Goal: Information Seeking & Learning: Learn about a topic

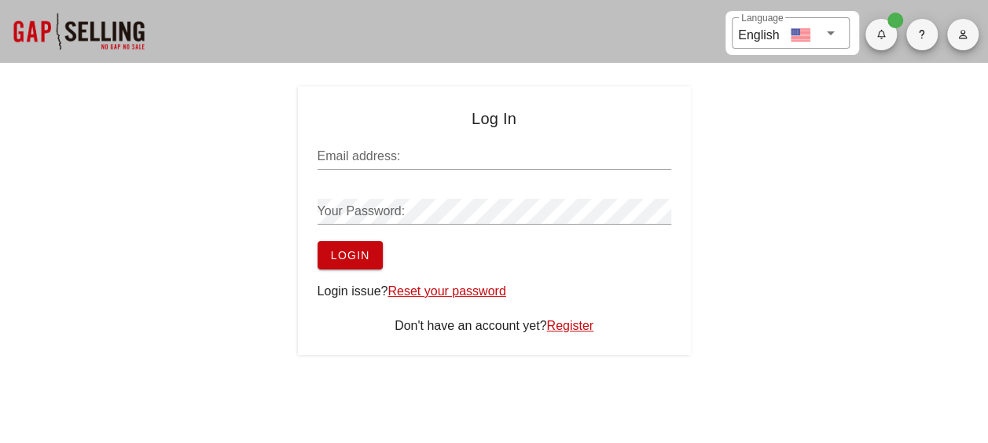
click at [441, 152] on input "Email address:" at bounding box center [495, 156] width 354 height 25
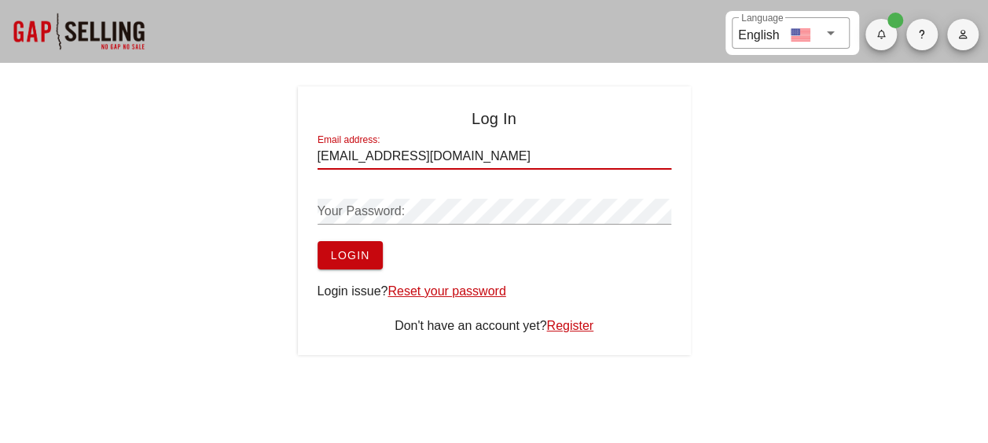
type input "amartinez@rockasphalt.com"
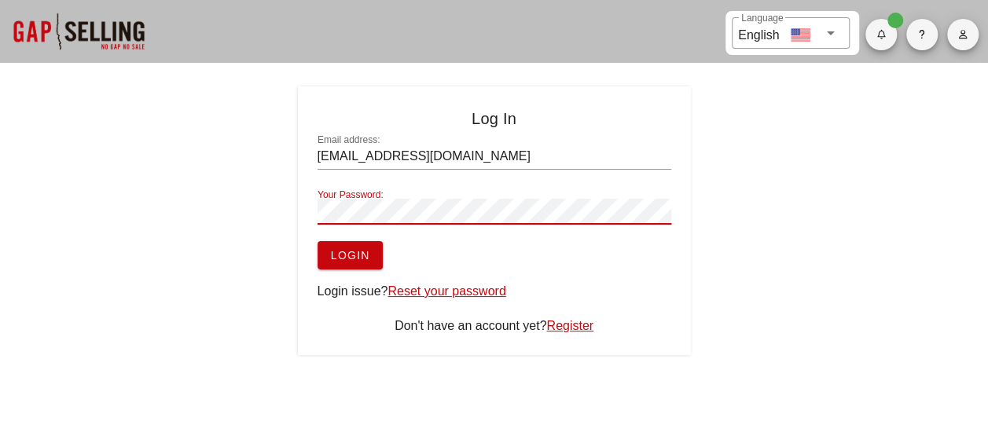
click at [318, 241] on button "Login" at bounding box center [350, 255] width 65 height 28
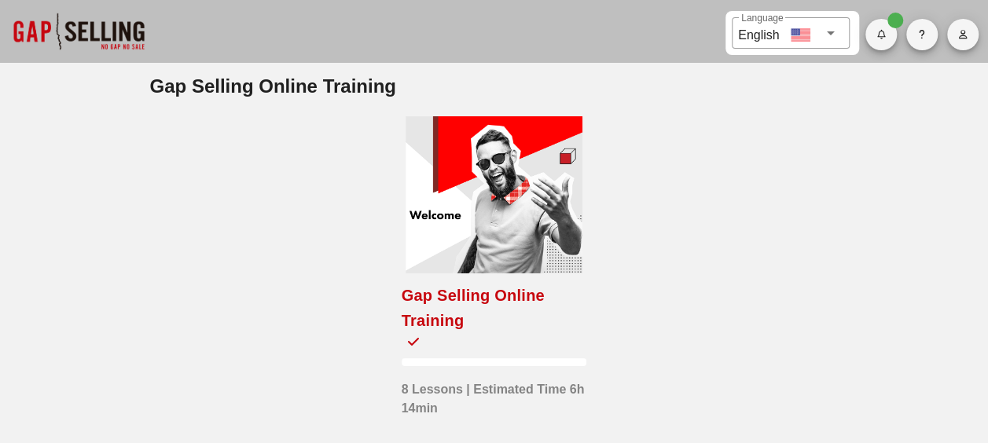
click at [515, 160] on div at bounding box center [494, 194] width 177 height 157
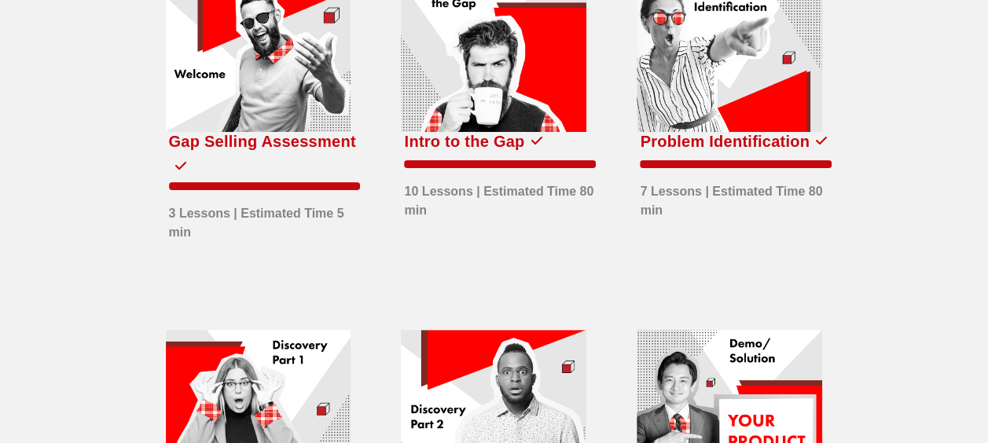
scroll to position [236, 0]
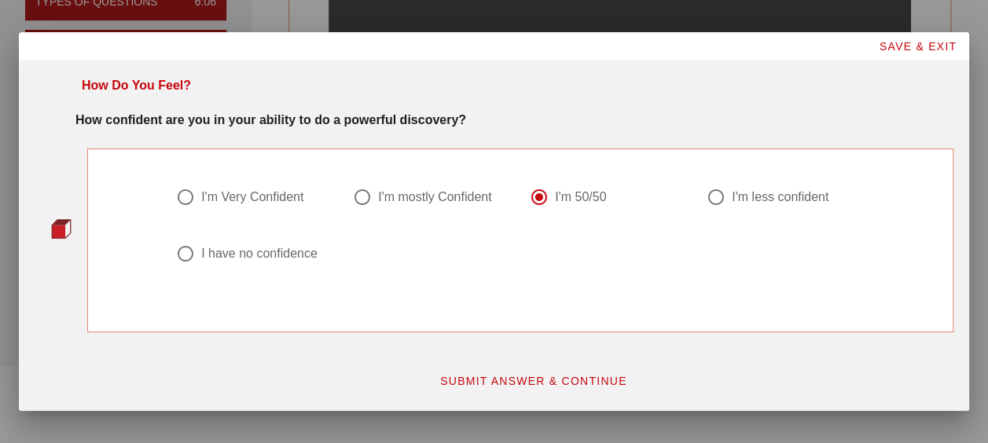
scroll to position [393, 0]
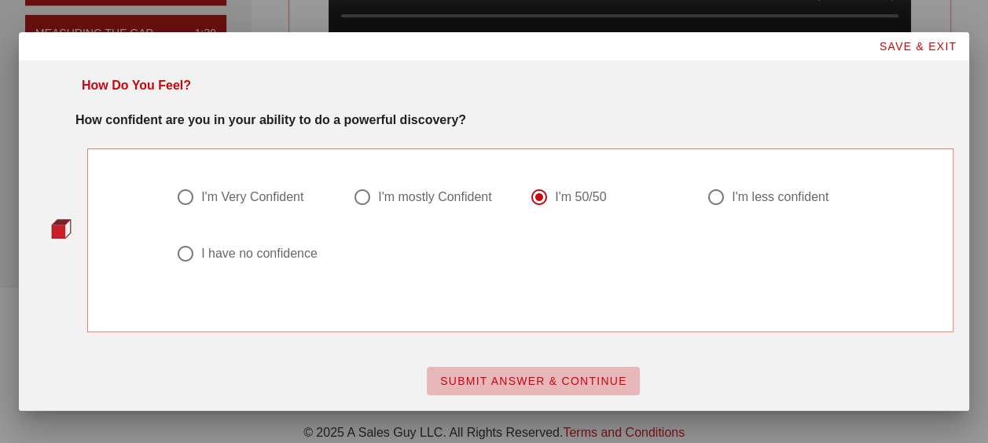
click at [483, 387] on button "SUBMIT ANSWER & CONTINUE" at bounding box center [533, 381] width 213 height 28
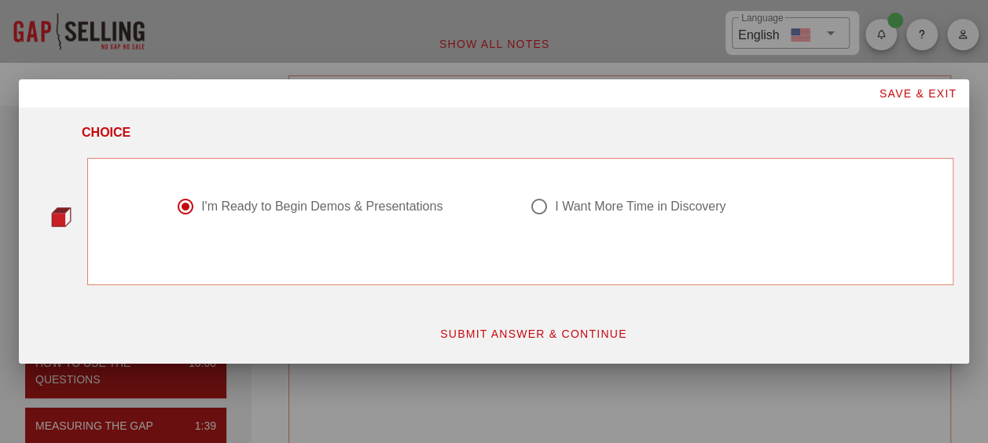
click at [568, 337] on span "SUBMIT ANSWER & CONTINUE" at bounding box center [533, 334] width 188 height 13
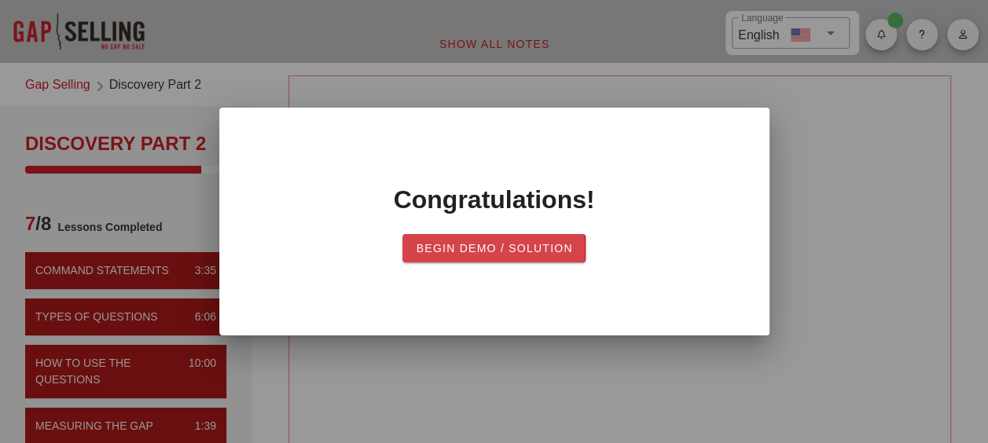
click at [548, 241] on button "Begin Demo / Solution" at bounding box center [493, 248] width 182 height 28
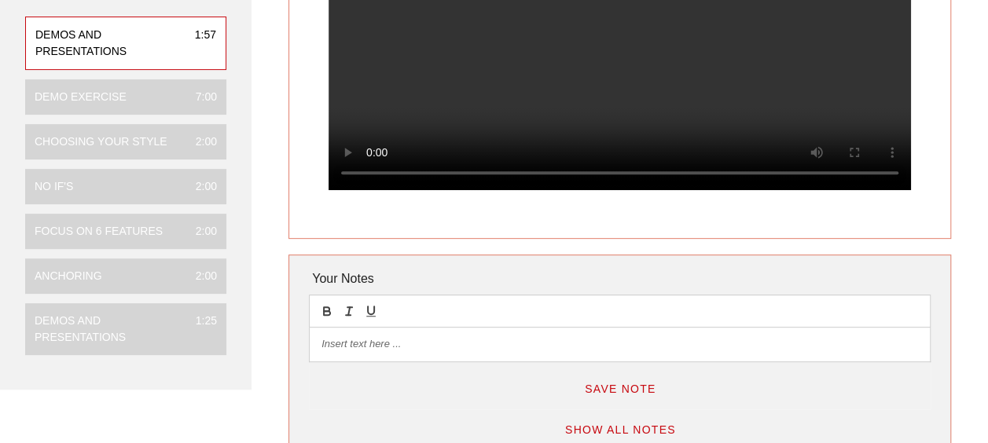
scroll to position [157, 0]
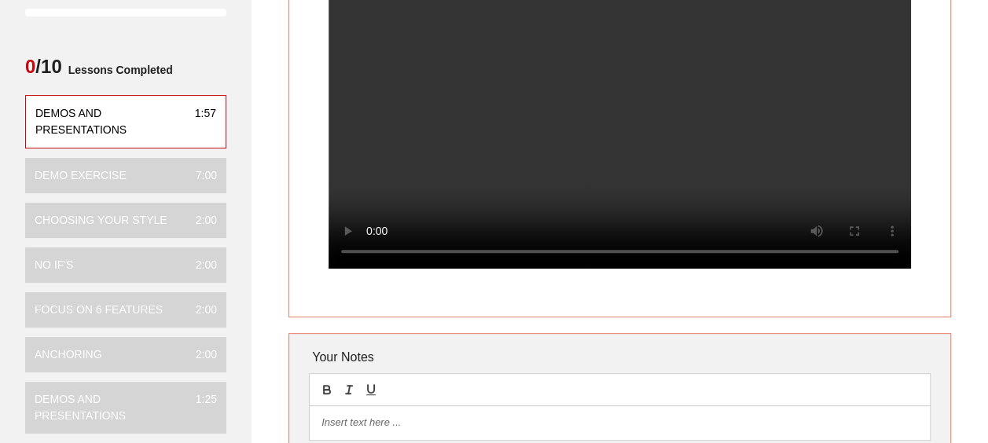
click at [674, 338] on div "Demos and Presentations Your Notes Save Note Show All Notes" at bounding box center [619, 234] width 755 height 650
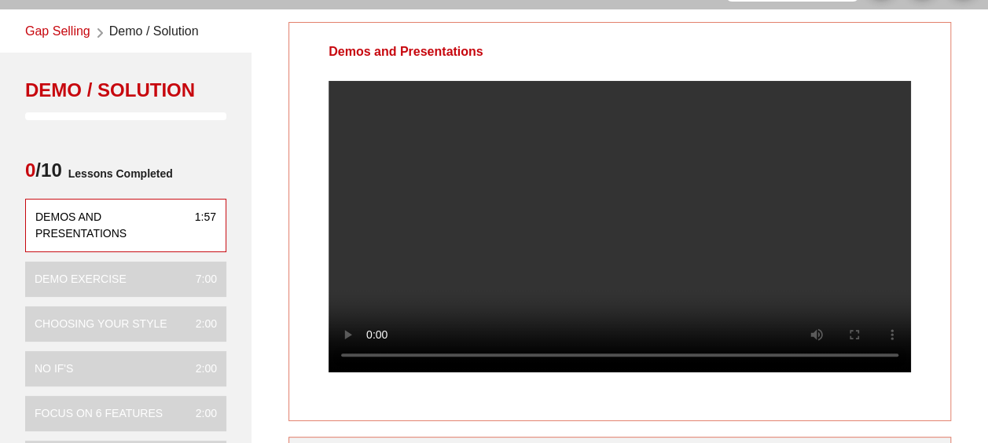
scroll to position [79, 0]
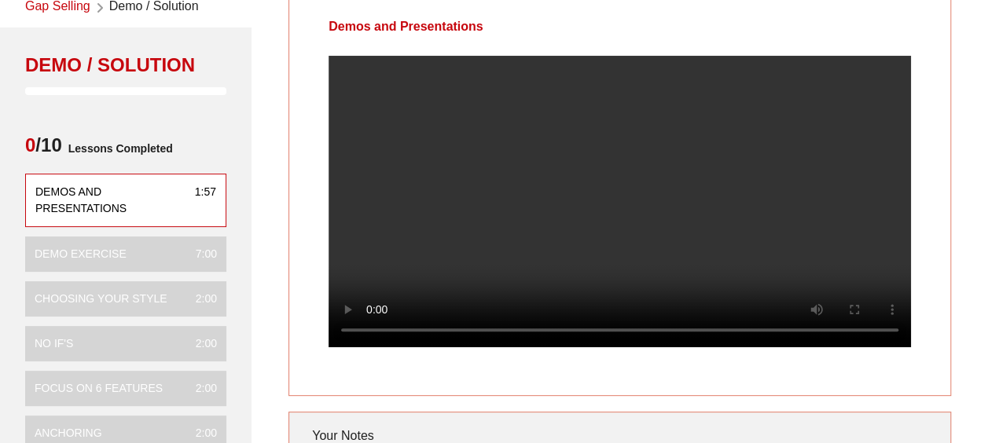
click at [817, 215] on video at bounding box center [620, 202] width 582 height 292
click at [615, 244] on video at bounding box center [620, 202] width 582 height 292
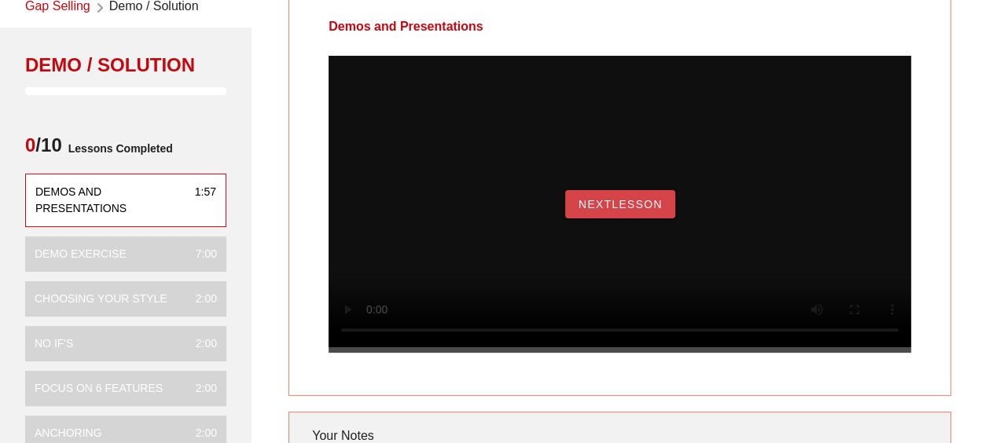
click at [637, 212] on button "NextLesson" at bounding box center [620, 204] width 110 height 28
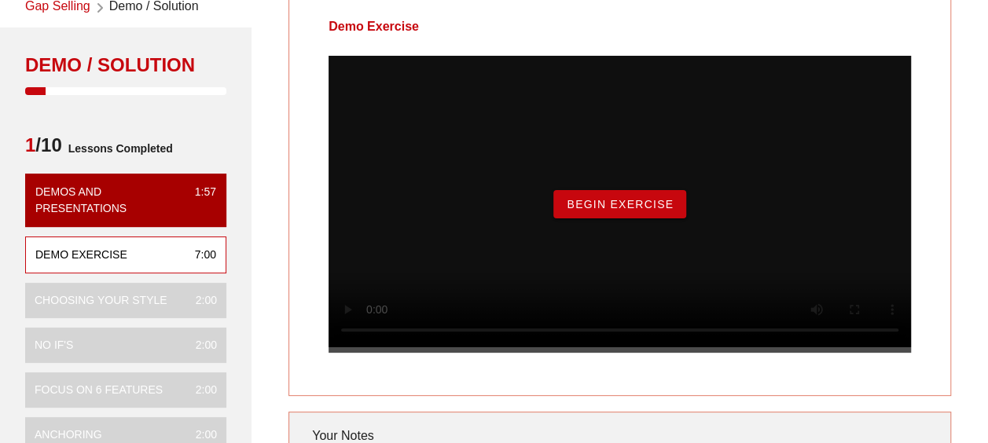
click at [678, 218] on button "Begin Exercise" at bounding box center [619, 204] width 133 height 28
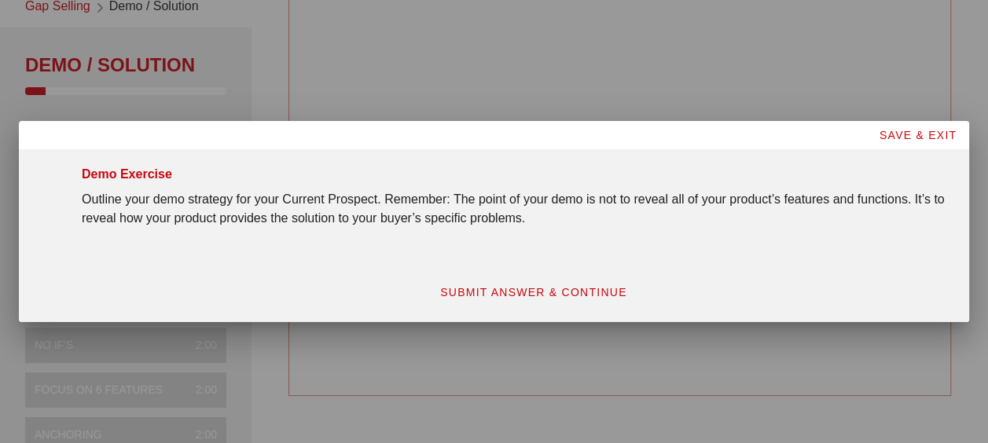
scroll to position [0, 0]
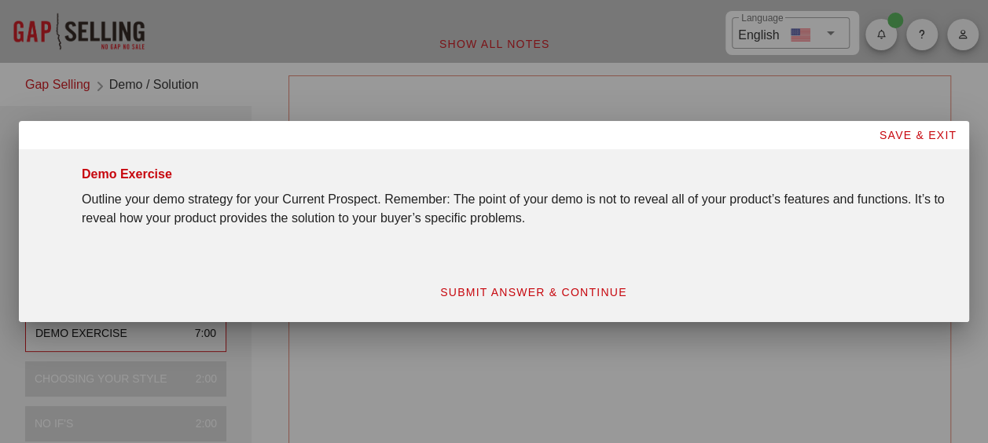
click at [504, 296] on span "SUBMIT ANSWER & CONTINUE" at bounding box center [533, 292] width 188 height 13
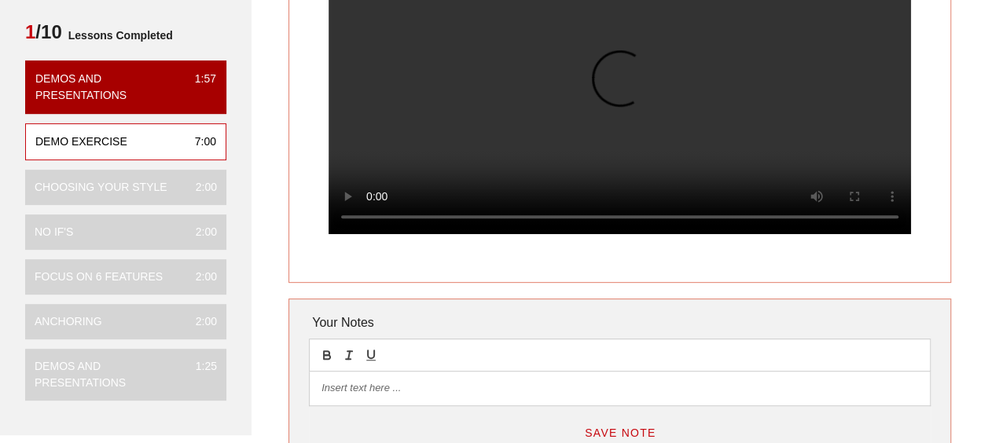
scroll to position [157, 0]
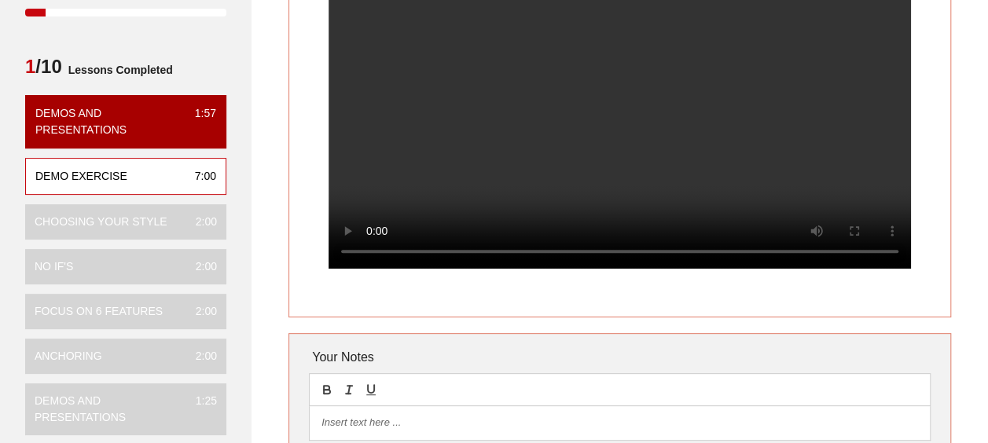
click at [500, 294] on div at bounding box center [619, 135] width 661 height 317
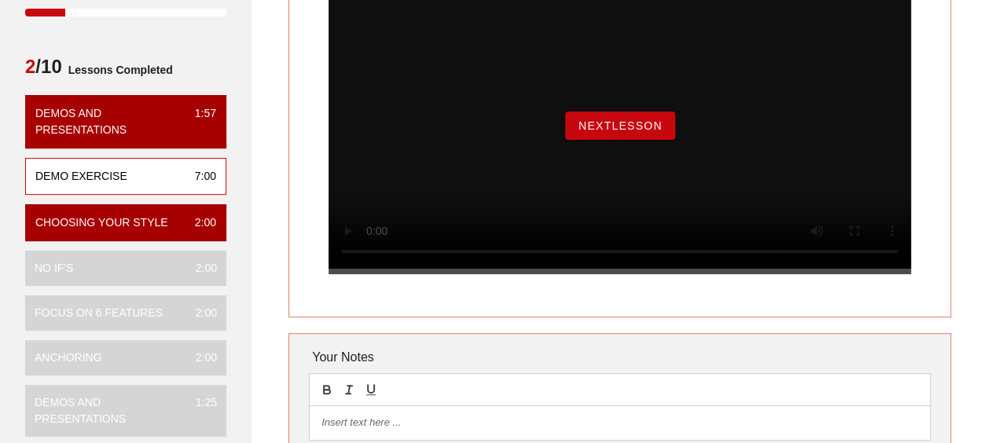
scroll to position [236, 0]
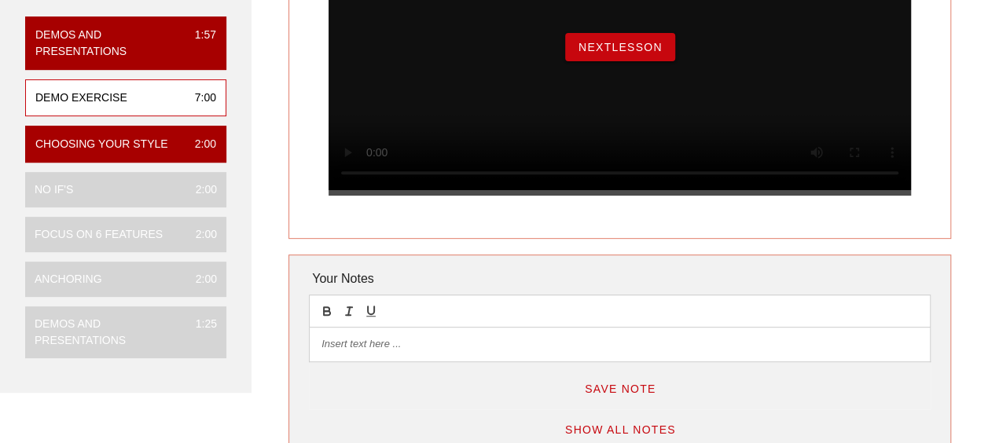
click at [583, 53] on span "NextLesson" at bounding box center [620, 47] width 85 height 13
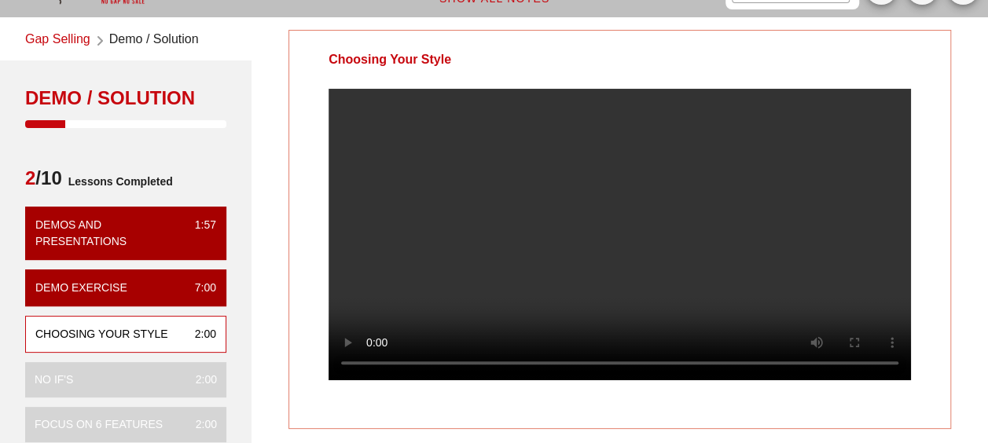
scroll to position [79, 0]
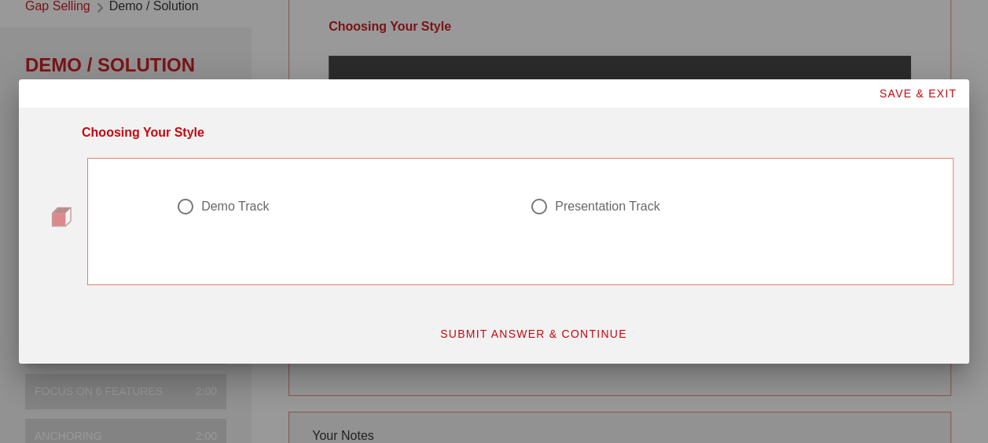
click at [618, 208] on div "Presentation Track" at bounding box center [607, 207] width 105 height 16
radio input "true"
click at [508, 328] on span "SUBMIT ANSWER & CONTINUE" at bounding box center [533, 334] width 188 height 13
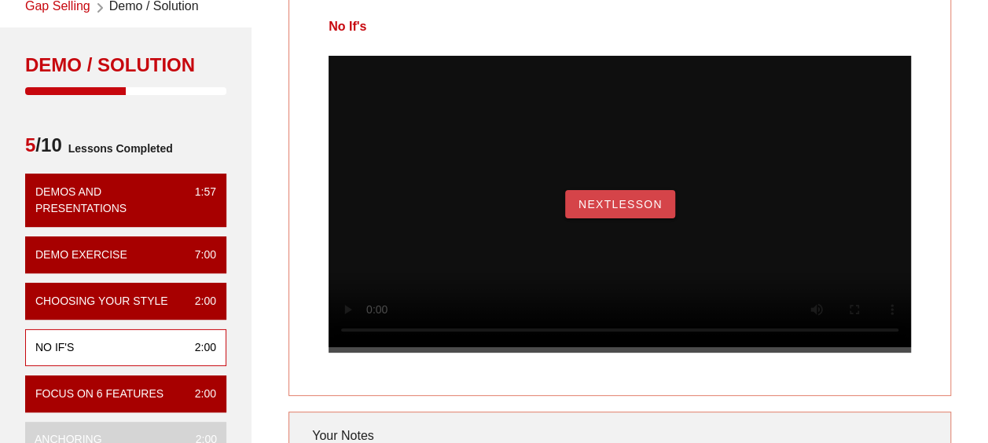
click at [641, 211] on button "NextLesson" at bounding box center [620, 204] width 110 height 28
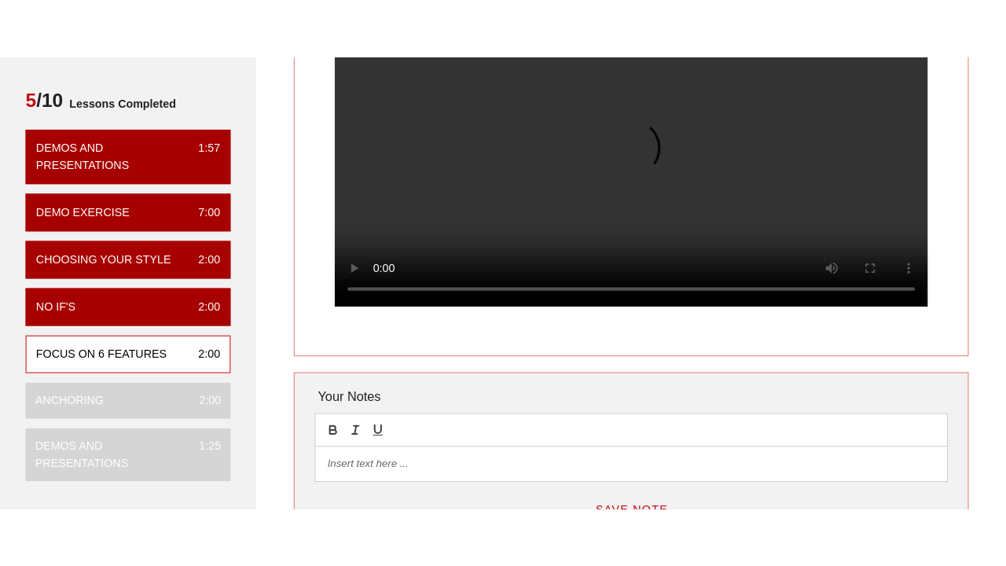
scroll to position [157, 0]
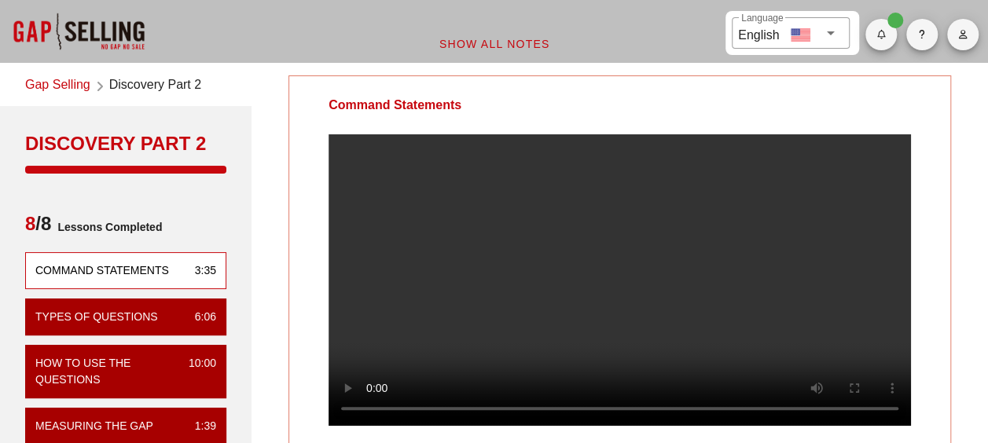
click at [114, 30] on div at bounding box center [78, 31] width 157 height 63
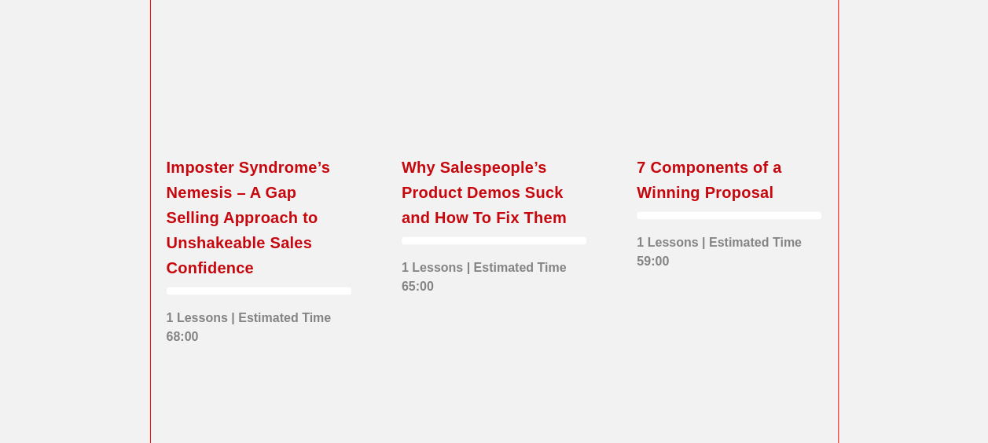
scroll to position [550, 0]
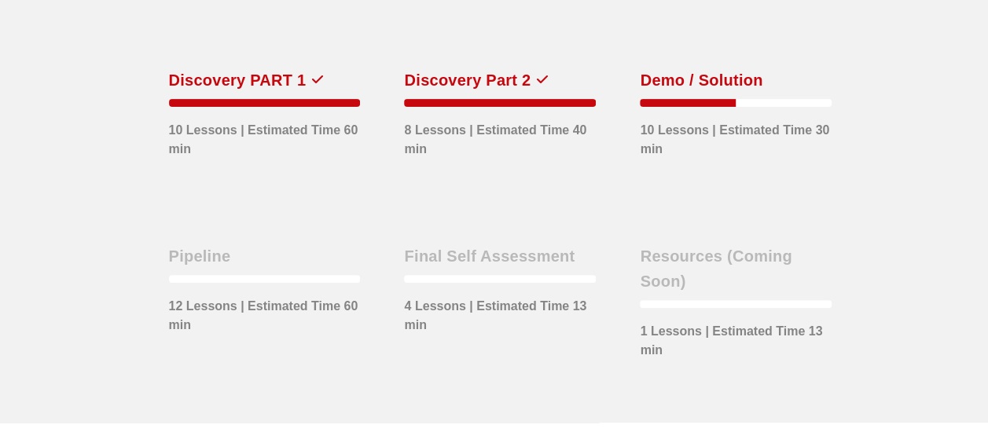
scroll to position [582, 0]
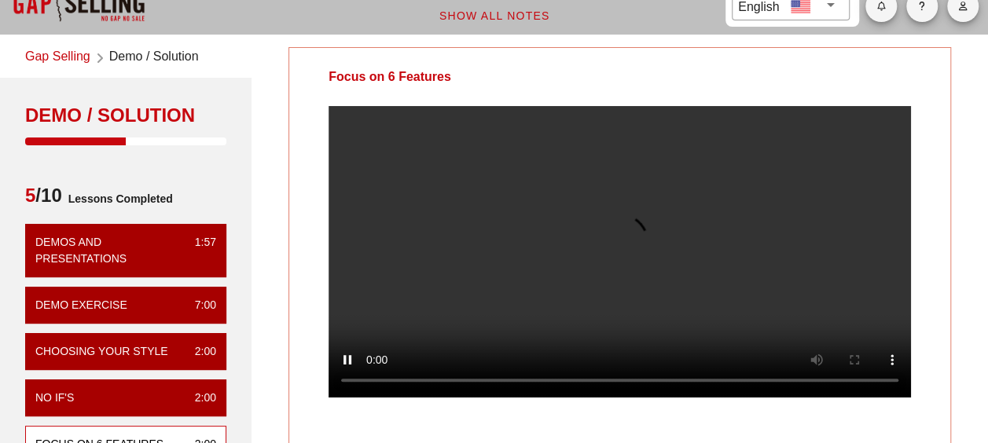
scroll to position [157, 0]
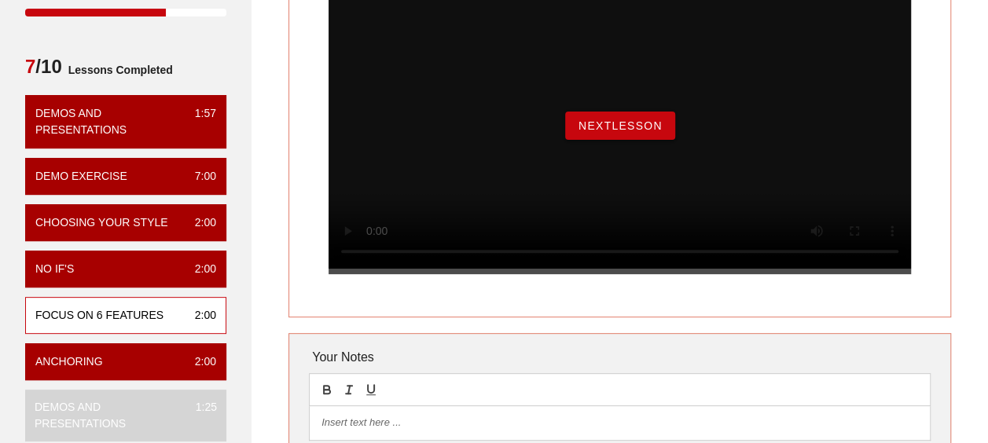
click at [646, 134] on button "NextLesson" at bounding box center [620, 126] width 110 height 28
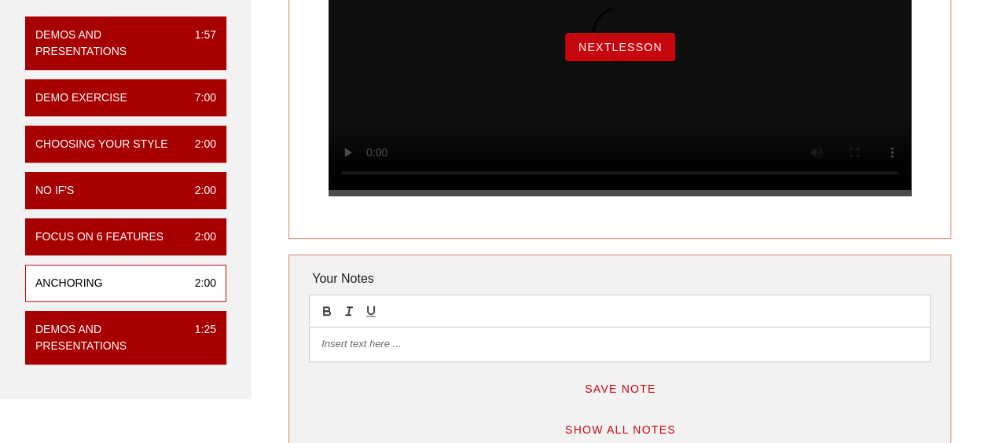
scroll to position [236, 0]
click at [637, 53] on span "NextLesson" at bounding box center [620, 47] width 85 height 13
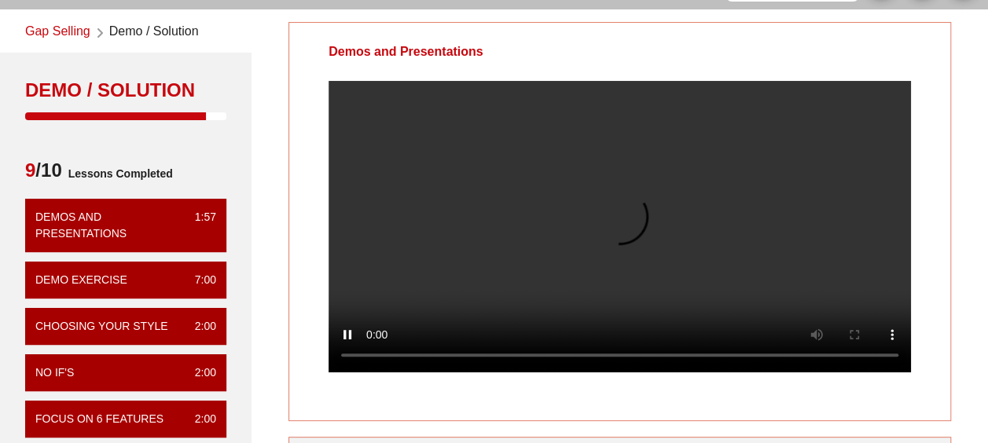
scroll to position [79, 0]
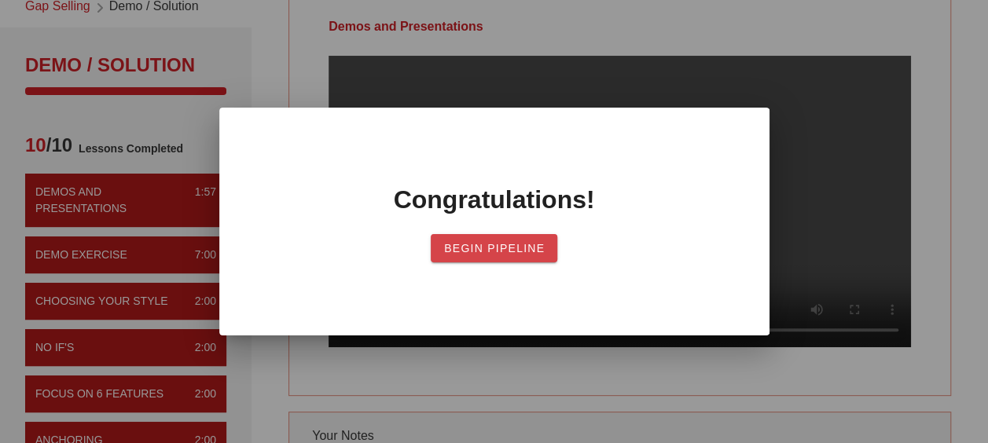
click at [441, 251] on button "Begin Pipeline" at bounding box center [494, 248] width 127 height 28
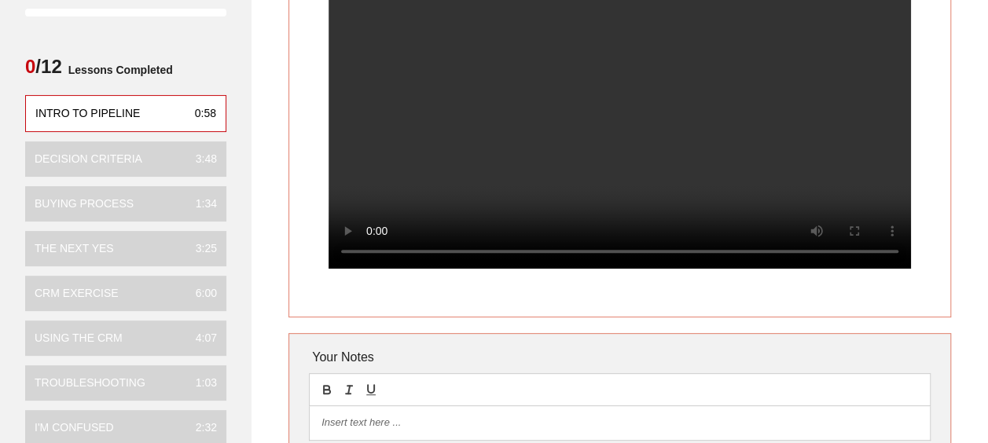
scroll to position [79, 0]
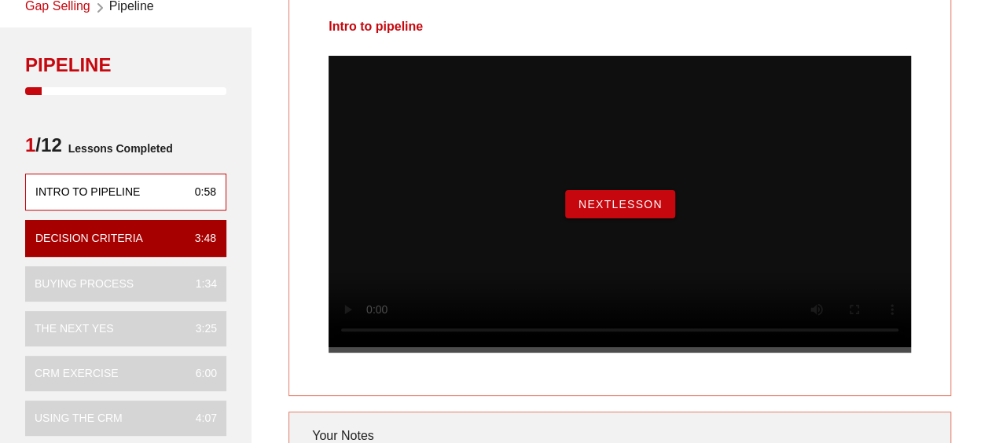
click at [703, 227] on div "NextLesson" at bounding box center [620, 204] width 582 height 297
click at [622, 211] on span "NextLesson" at bounding box center [620, 204] width 85 height 13
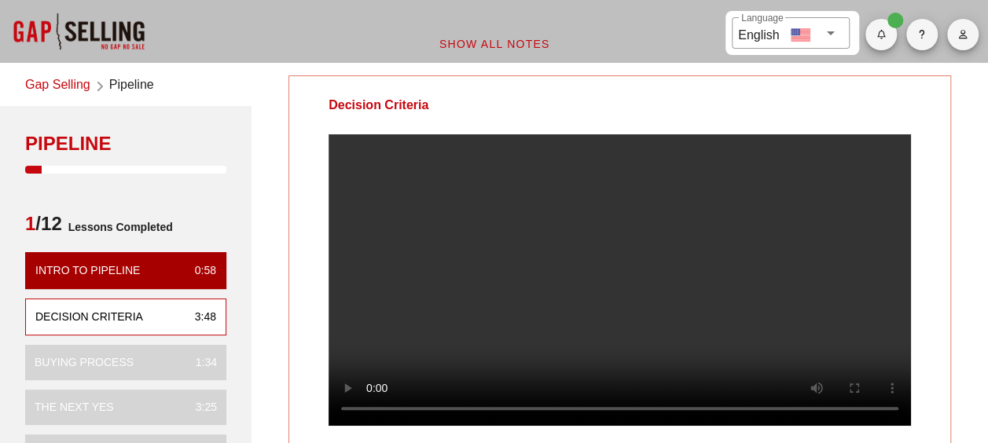
click at [515, 220] on video at bounding box center [620, 280] width 582 height 292
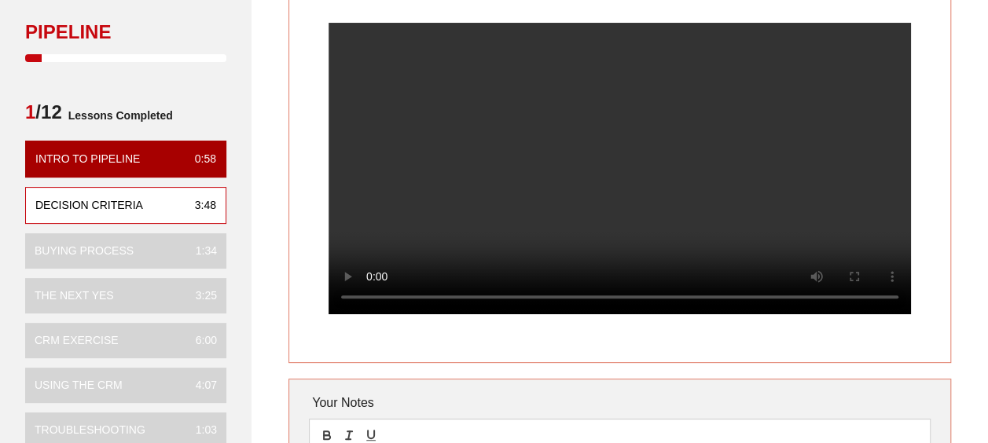
scroll to position [79, 0]
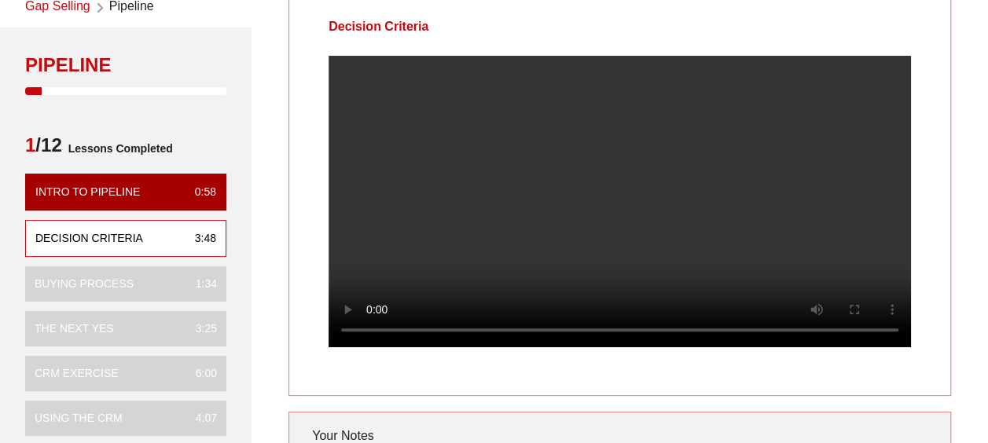
click at [583, 215] on video at bounding box center [620, 202] width 582 height 292
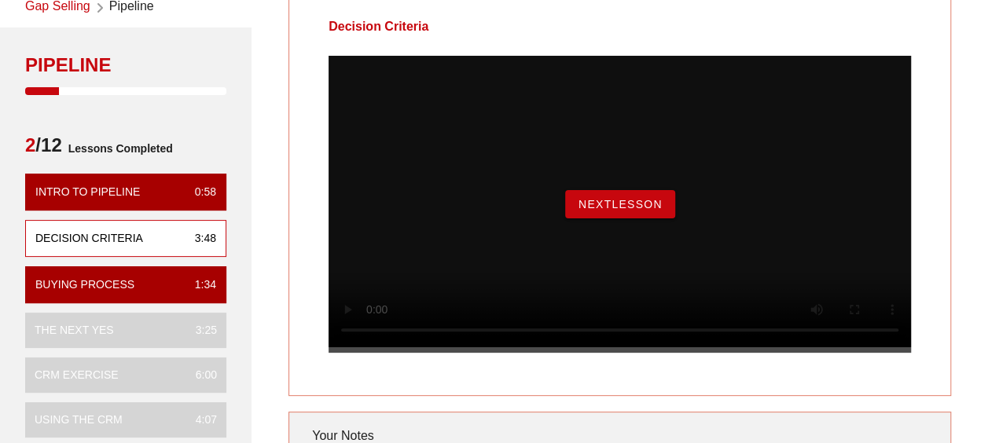
click at [628, 211] on span "NextLesson" at bounding box center [620, 204] width 85 height 13
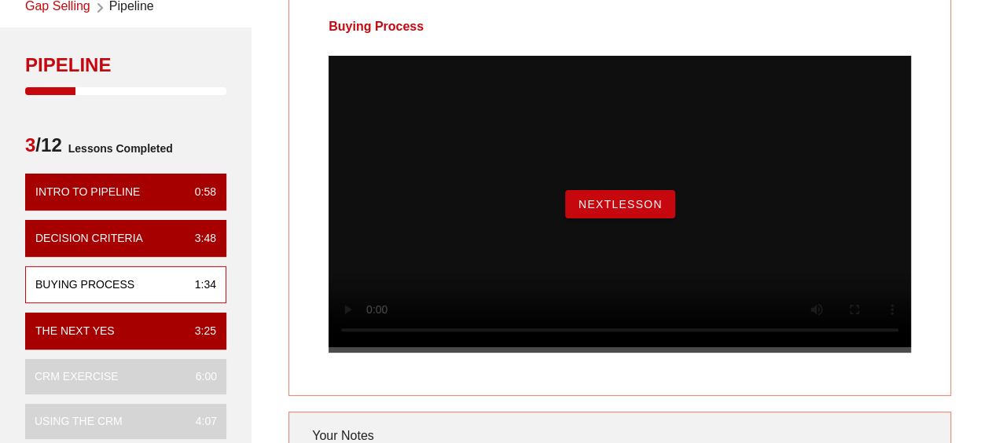
click at [629, 214] on button "NextLesson" at bounding box center [620, 204] width 110 height 28
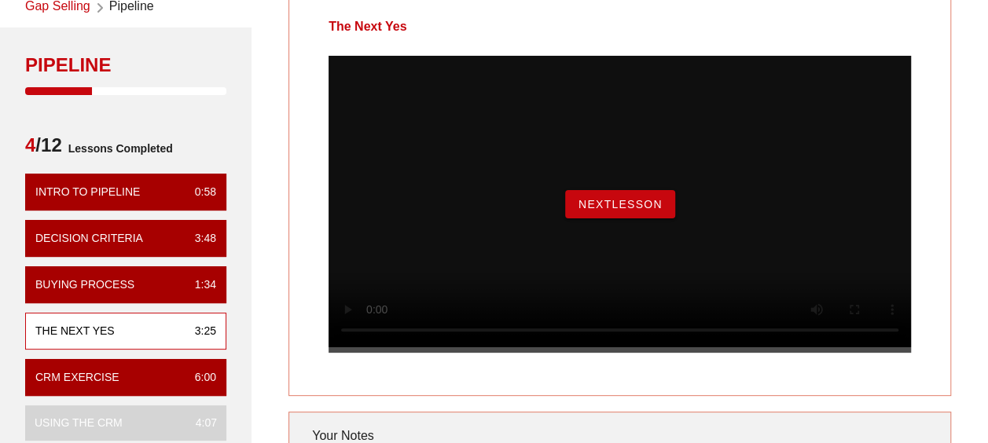
click at [563, 216] on div "NextLesson" at bounding box center [620, 204] width 157 height 28
click at [578, 211] on span "NextLesson" at bounding box center [620, 204] width 85 height 13
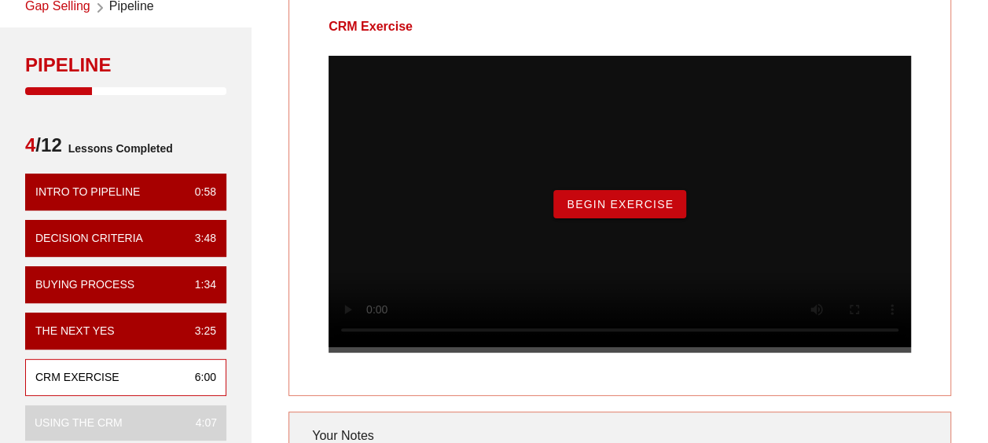
click at [575, 211] on span "Begin Exercise" at bounding box center [620, 204] width 108 height 13
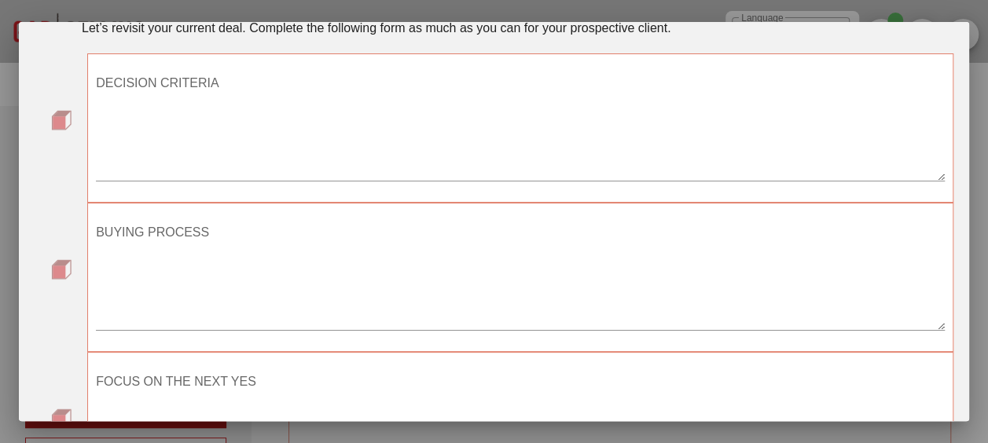
scroll to position [0, 0]
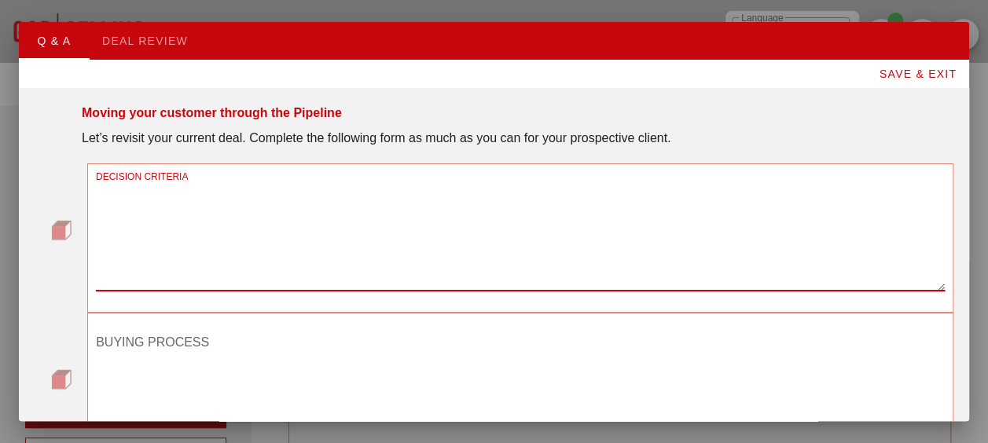
click at [225, 182] on textarea "DECISION CRITERIA" at bounding box center [520, 236] width 849 height 110
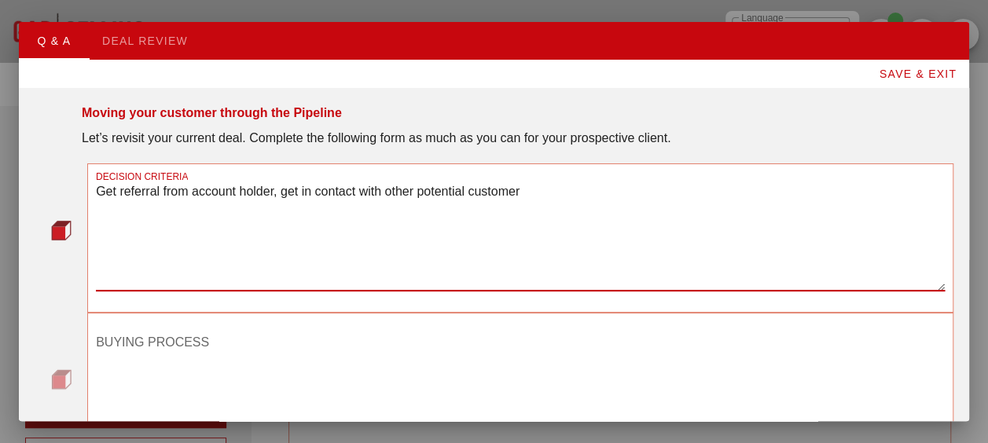
type textarea "Get referral from account holder, get in contact with other potential customer"
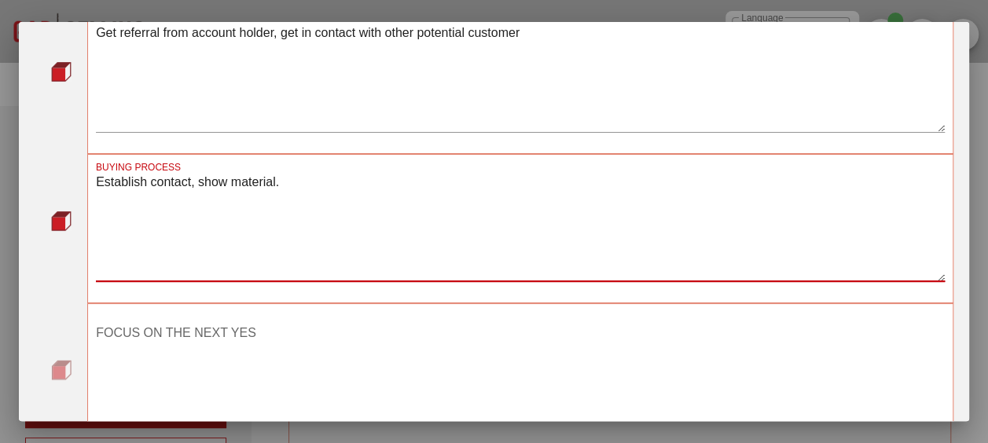
scroll to position [267, 0]
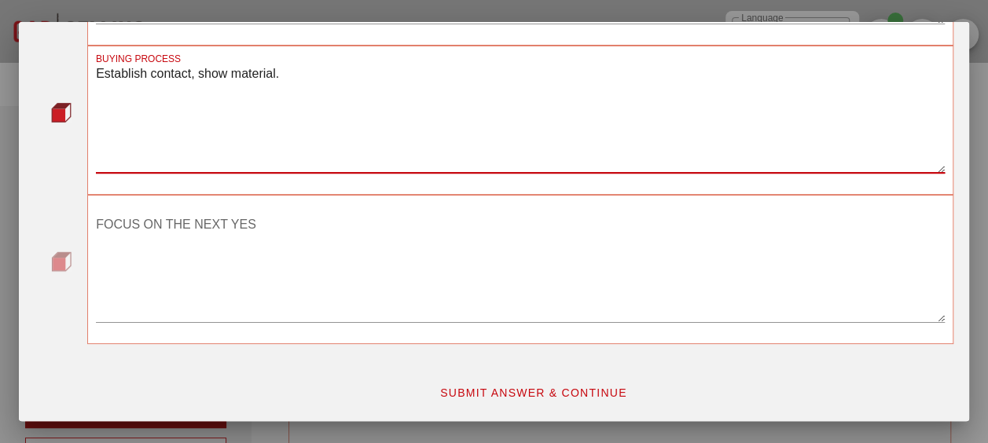
type textarea "Establish contact, show material."
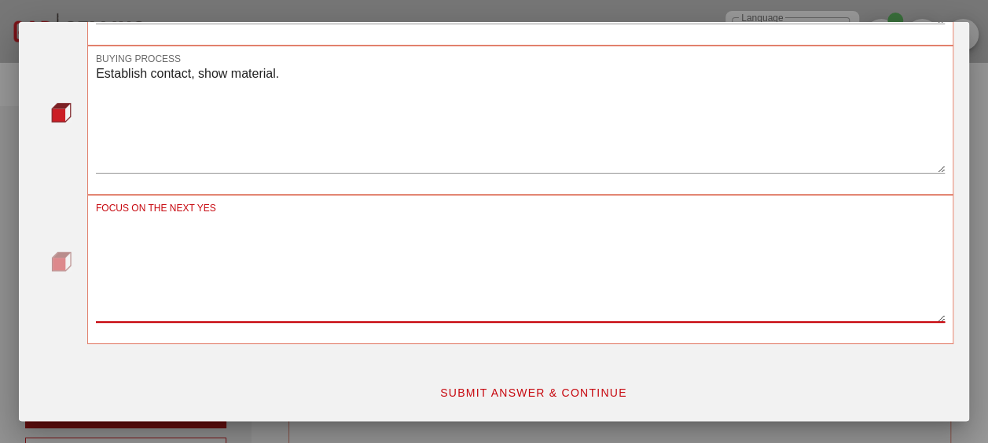
click at [345, 226] on textarea "FOCUS ON THE NEXT YES" at bounding box center [520, 267] width 849 height 110
type textarea "Yes to sending sample"
click at [536, 396] on span "SUBMIT ANSWER & CONTINUE" at bounding box center [533, 393] width 188 height 13
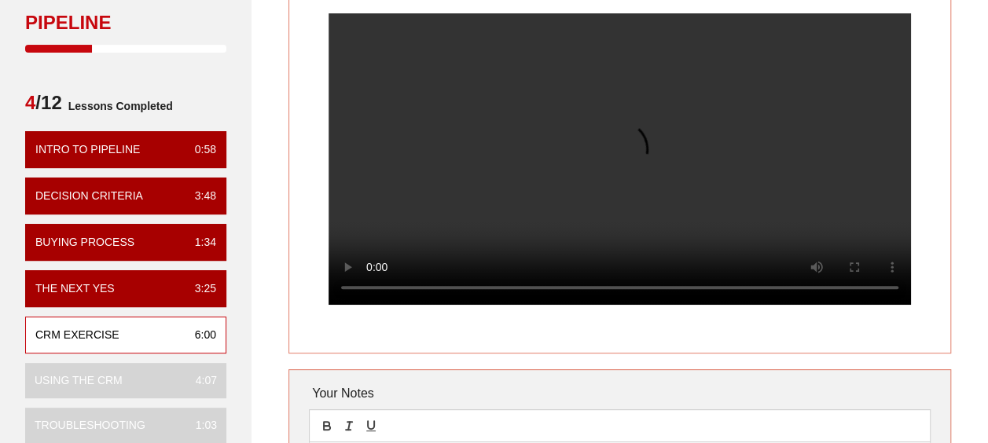
scroll to position [157, 0]
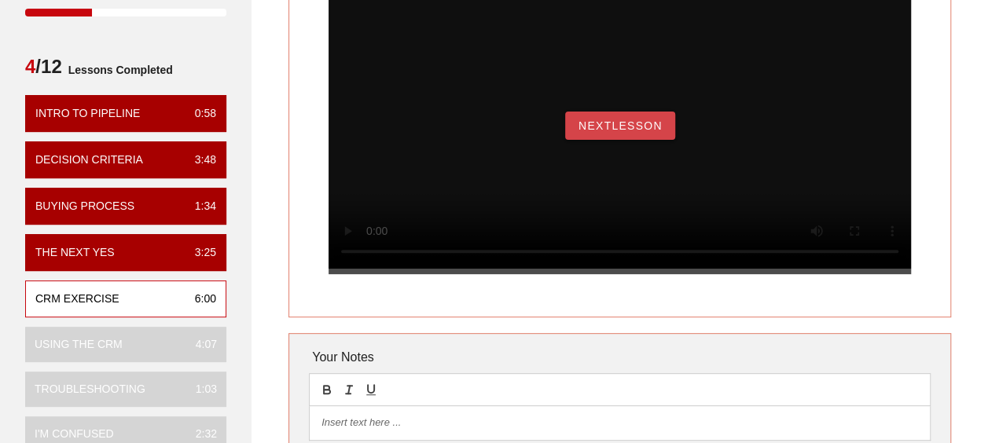
click at [611, 132] on span "NextLesson" at bounding box center [620, 125] width 85 height 13
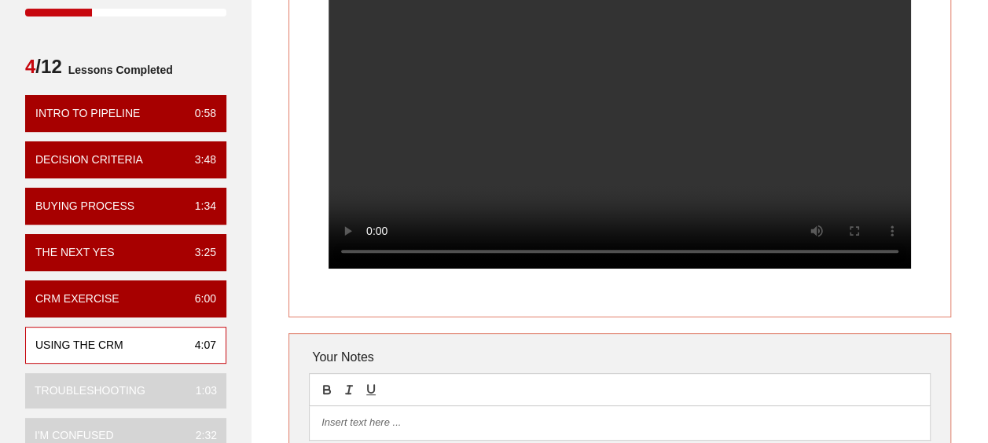
scroll to position [79, 0]
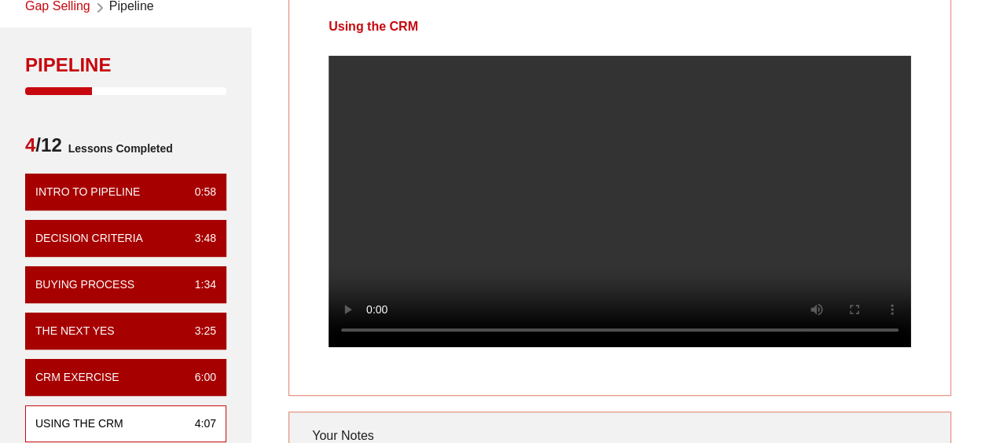
click at [270, 200] on div "Using the CRM Your Notes Save Note Show All Notes" at bounding box center [619, 391] width 755 height 808
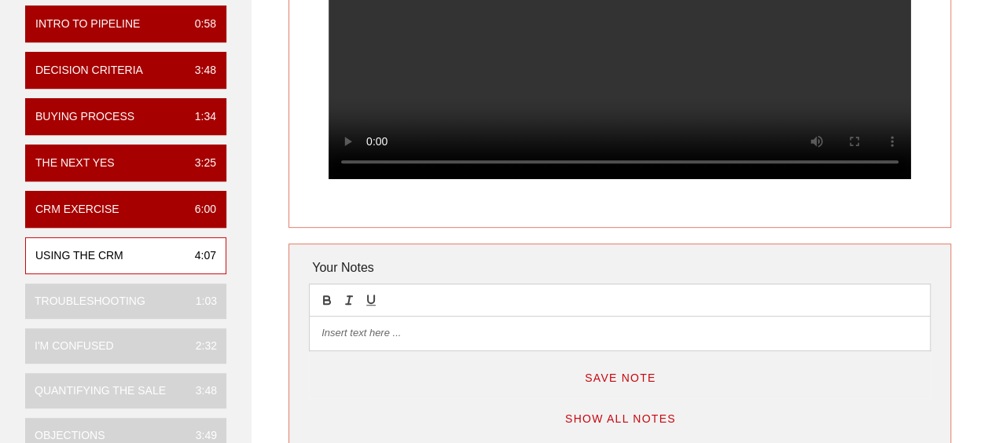
scroll to position [157, 0]
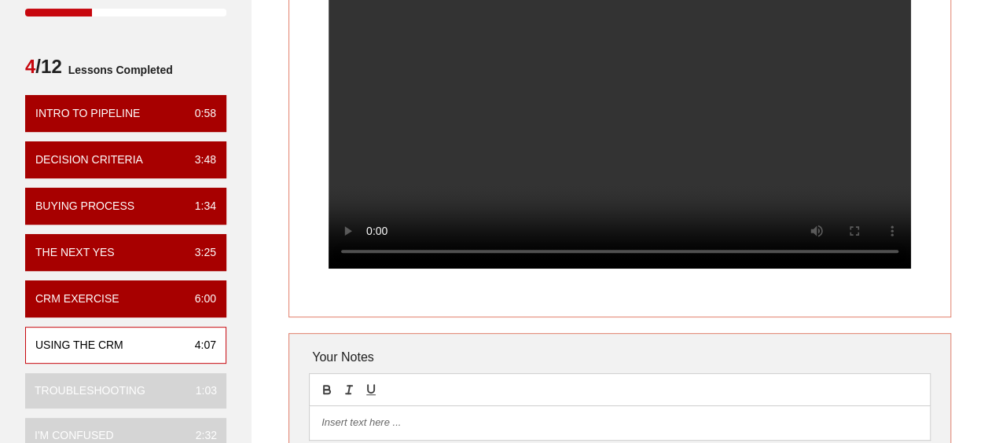
click at [547, 294] on div at bounding box center [619, 135] width 661 height 317
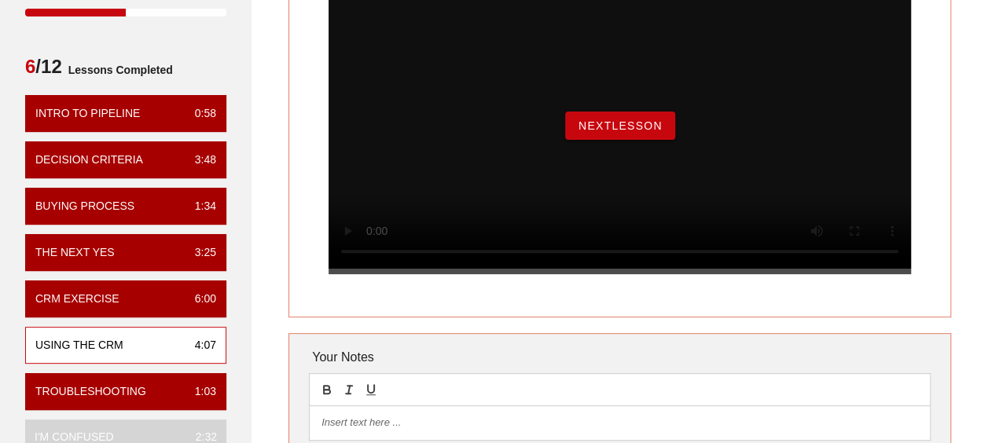
click at [590, 132] on span "NextLesson" at bounding box center [620, 125] width 85 height 13
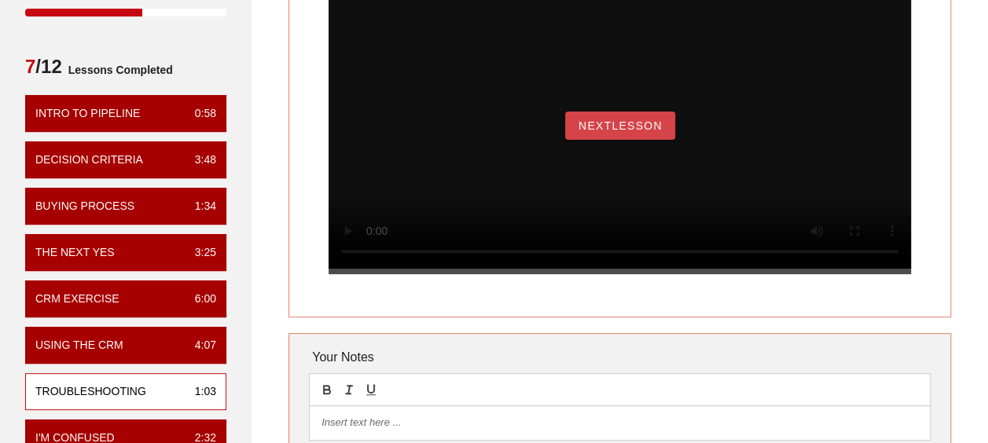
click at [648, 132] on span "NextLesson" at bounding box center [620, 125] width 85 height 13
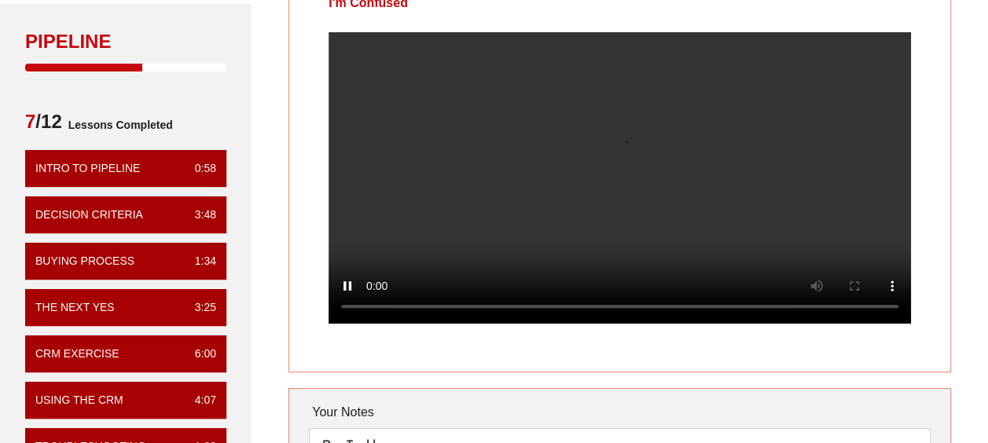
scroll to position [79, 0]
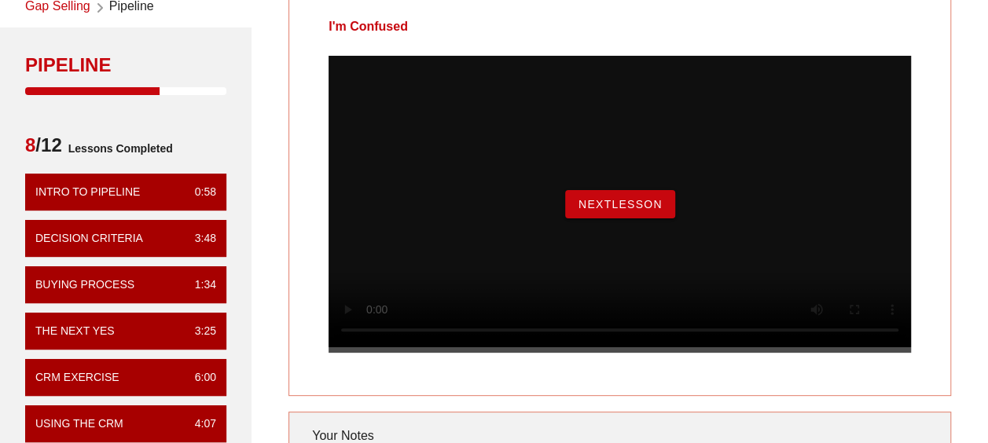
click at [625, 198] on div "NextLesson" at bounding box center [620, 204] width 582 height 297
click at [604, 211] on span "NextLesson" at bounding box center [620, 204] width 85 height 13
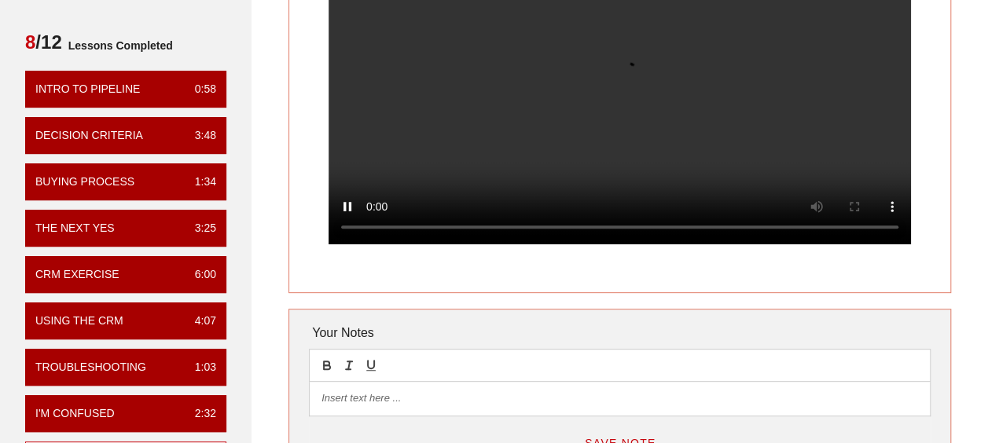
scroll to position [157, 0]
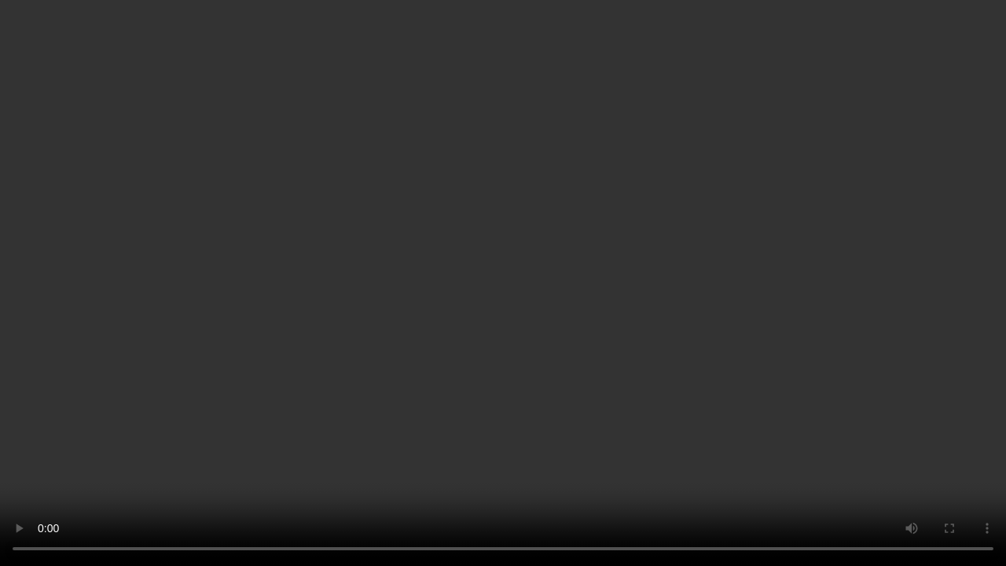
click at [382, 232] on video at bounding box center [503, 283] width 1006 height 566
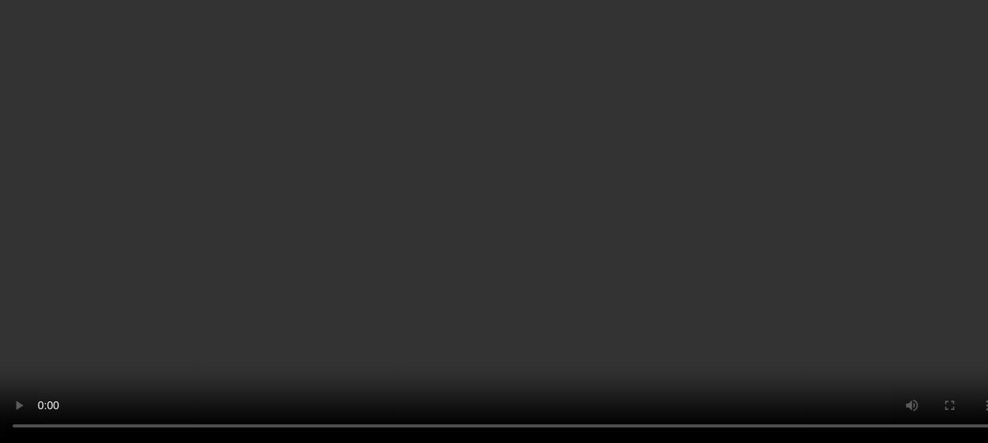
scroll to position [79, 0]
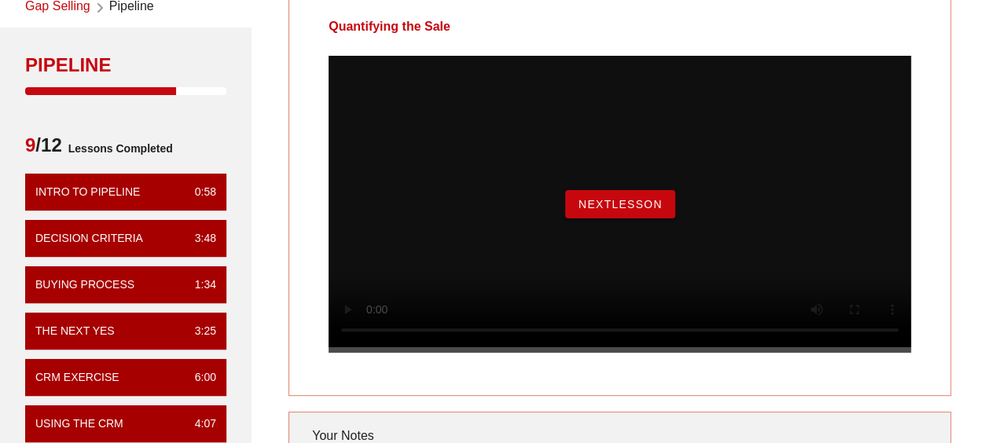
click at [655, 214] on button "NextLesson" at bounding box center [620, 204] width 110 height 28
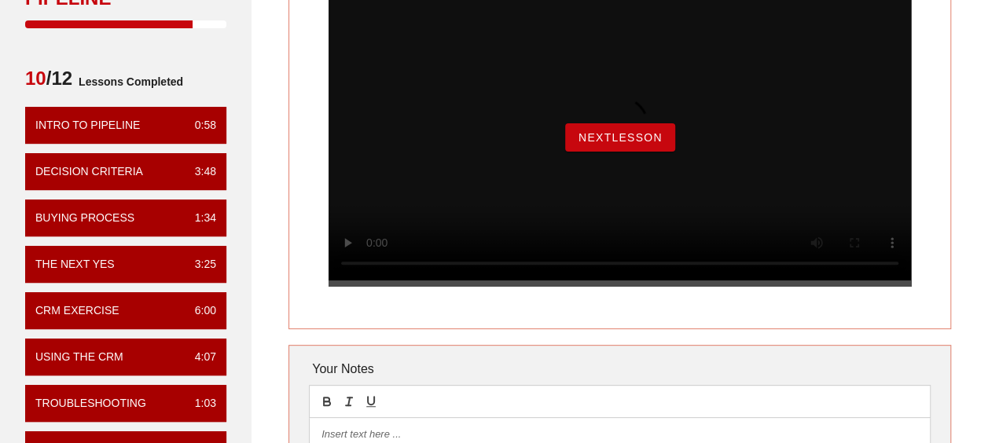
scroll to position [0, 0]
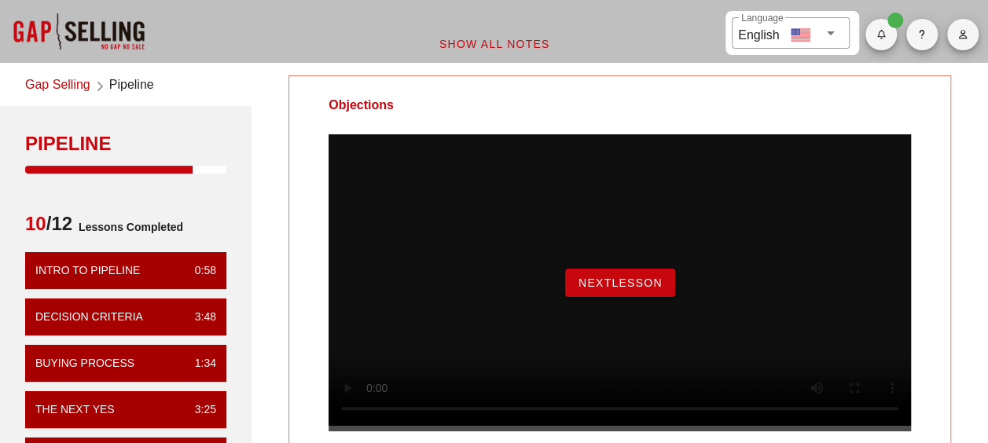
click at [629, 289] on span "NextLesson" at bounding box center [620, 283] width 85 height 13
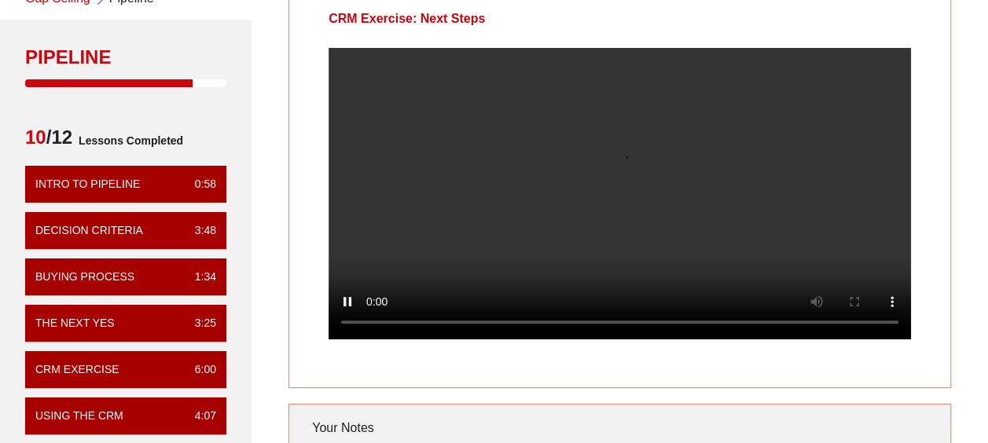
scroll to position [79, 0]
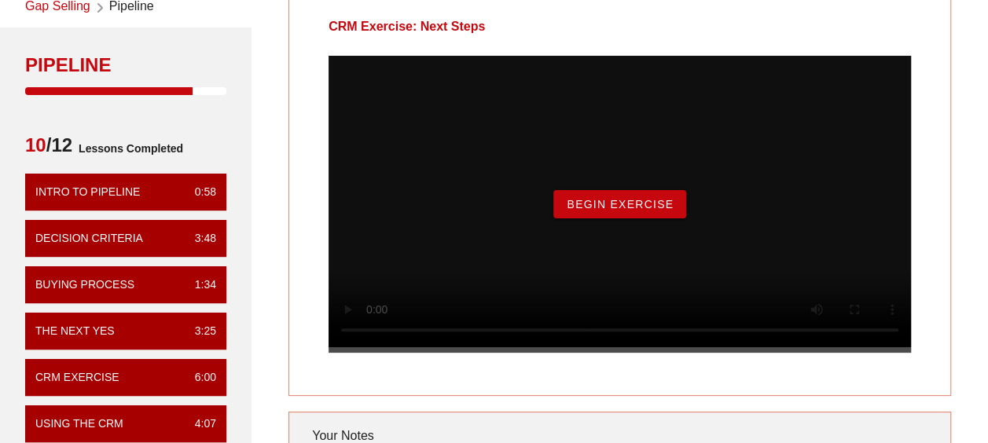
click at [655, 211] on span "Begin Exercise" at bounding box center [620, 204] width 108 height 13
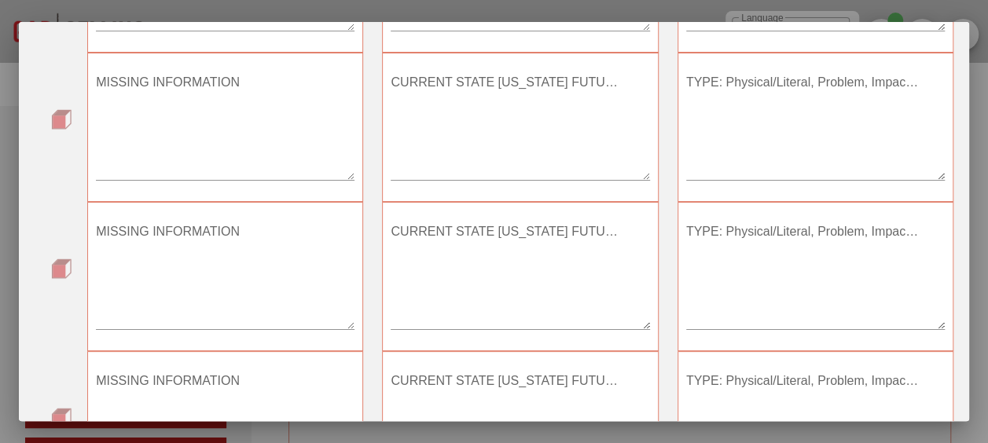
scroll to position [397, 0]
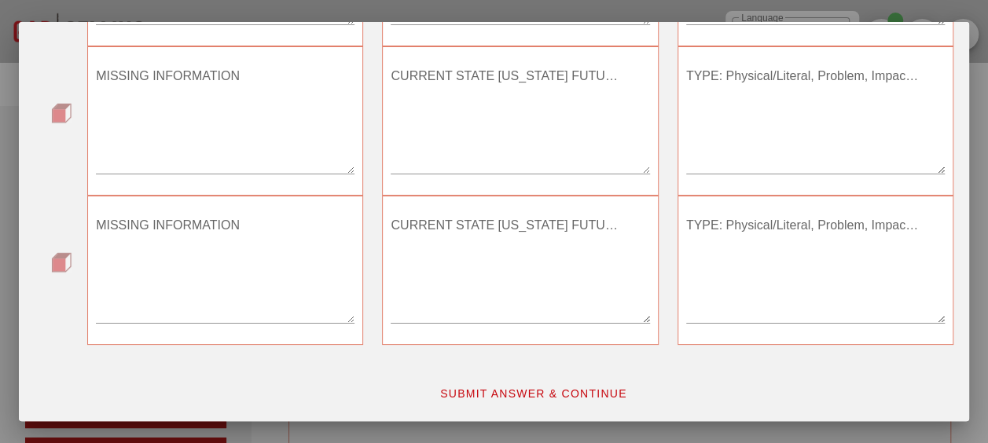
click at [517, 388] on span "SUBMIT ANSWER & CONTINUE" at bounding box center [533, 393] width 188 height 13
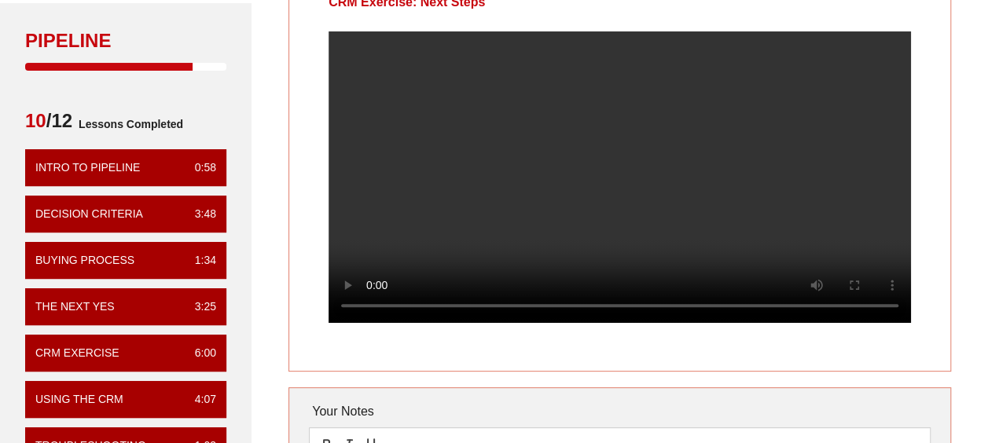
scroll to position [79, 0]
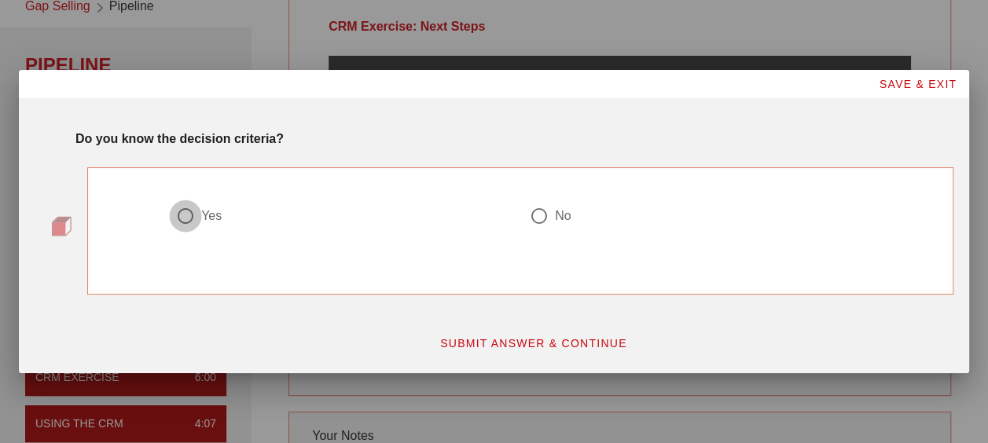
click at [181, 214] on div at bounding box center [185, 216] width 27 height 27
radio input "true"
click at [512, 336] on button "SUBMIT ANSWER & CONTINUE" at bounding box center [533, 343] width 213 height 28
click at [536, 198] on div "No" at bounding box center [697, 225] width 354 height 57
click at [534, 215] on div at bounding box center [539, 216] width 27 height 27
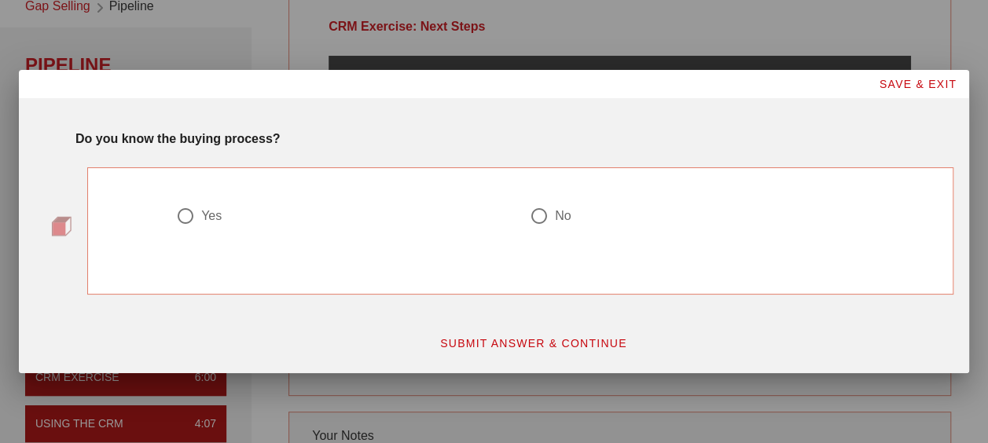
radio input "true"
click at [517, 354] on button "SUBMIT ANSWER & CONTINUE" at bounding box center [533, 343] width 213 height 28
click at [548, 197] on div "No" at bounding box center [697, 225] width 354 height 57
click at [531, 216] on div at bounding box center [539, 216] width 27 height 27
radio input "true"
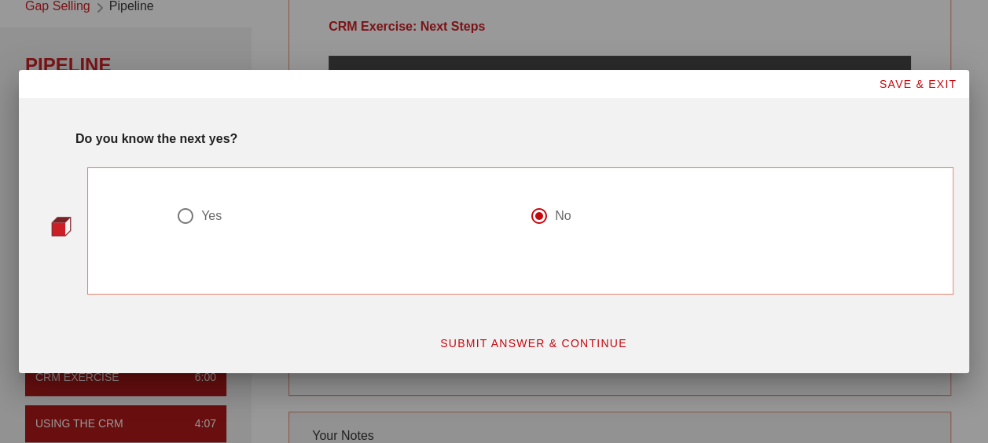
click at [511, 340] on span "SUBMIT ANSWER & CONTINUE" at bounding box center [533, 343] width 188 height 13
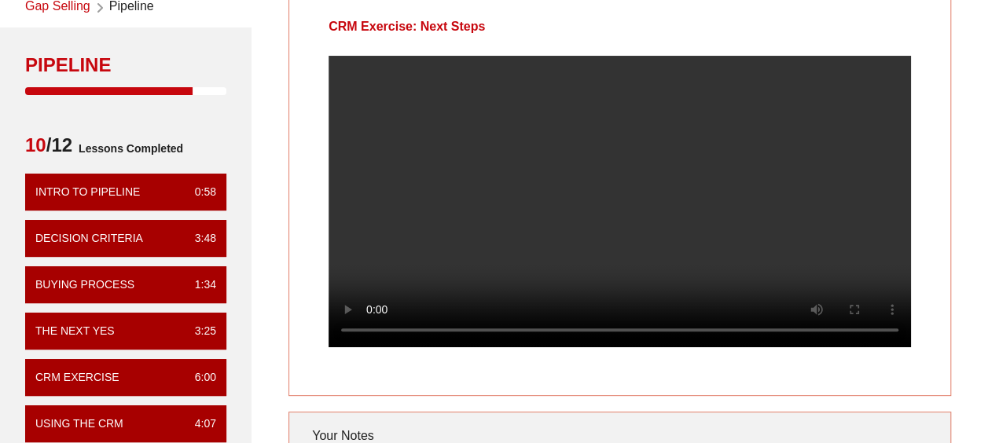
click at [802, 152] on video at bounding box center [620, 202] width 582 height 292
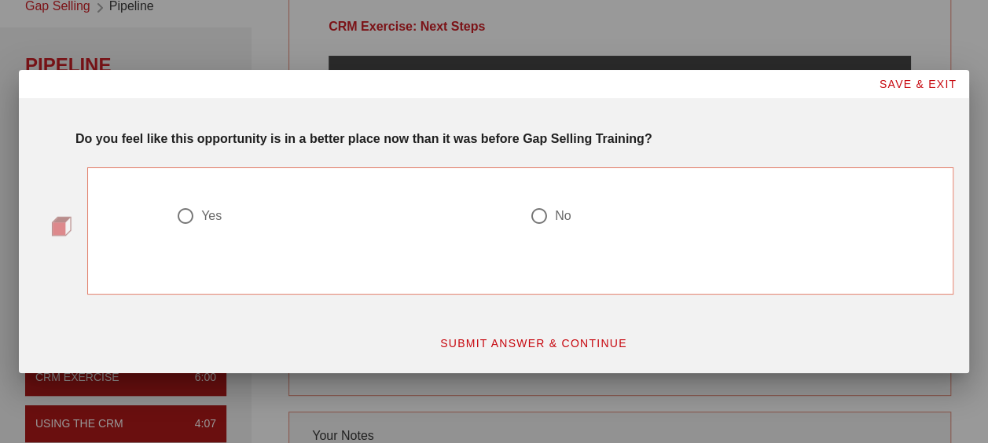
click at [222, 211] on label "Yes" at bounding box center [349, 216] width 297 height 16
radio input "true"
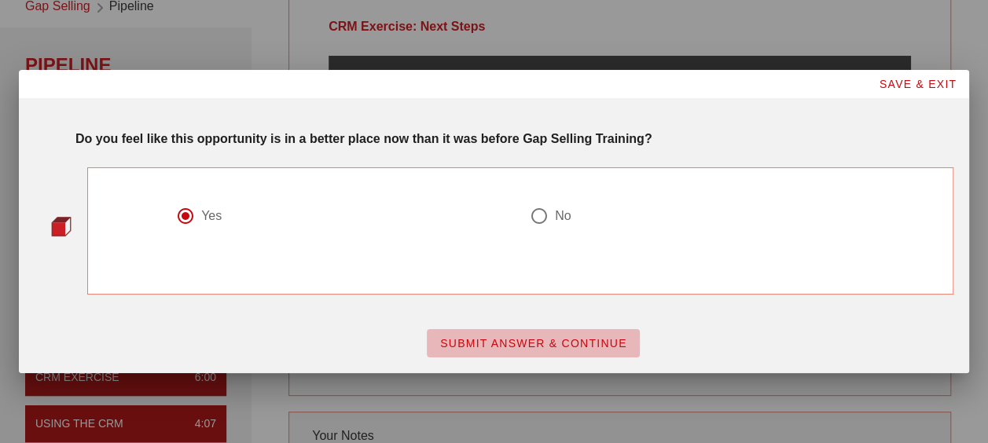
click at [509, 347] on span "SUBMIT ANSWER & CONTINUE" at bounding box center [533, 343] width 188 height 13
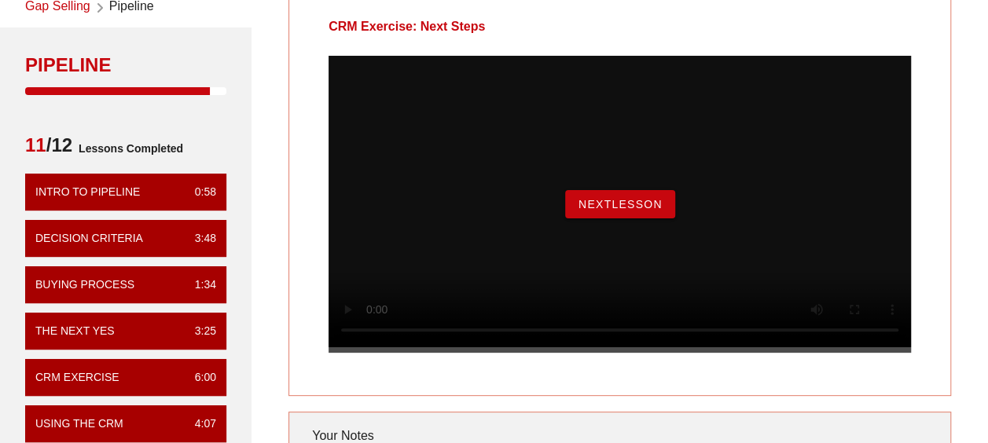
click at [640, 215] on button "NextLesson" at bounding box center [620, 204] width 110 height 28
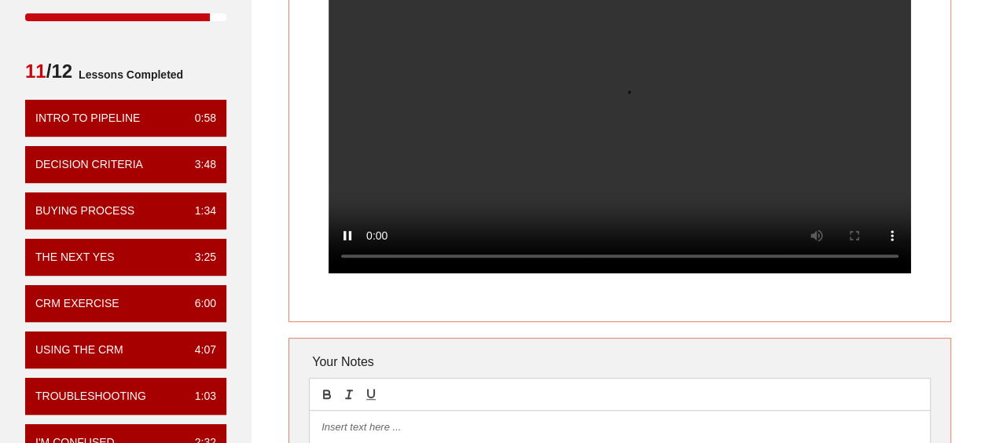
scroll to position [157, 0]
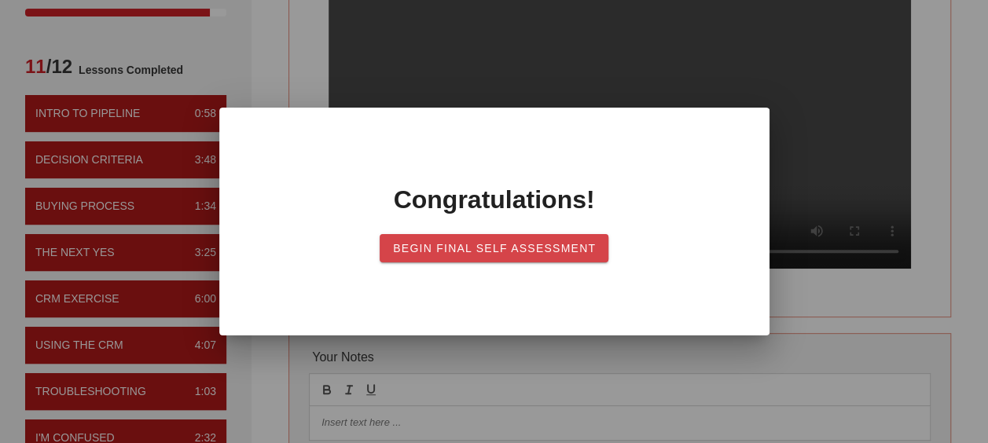
click at [446, 253] on span "Begin Final Self Assessment" at bounding box center [494, 248] width 204 height 13
